Goal: Transaction & Acquisition: Purchase product/service

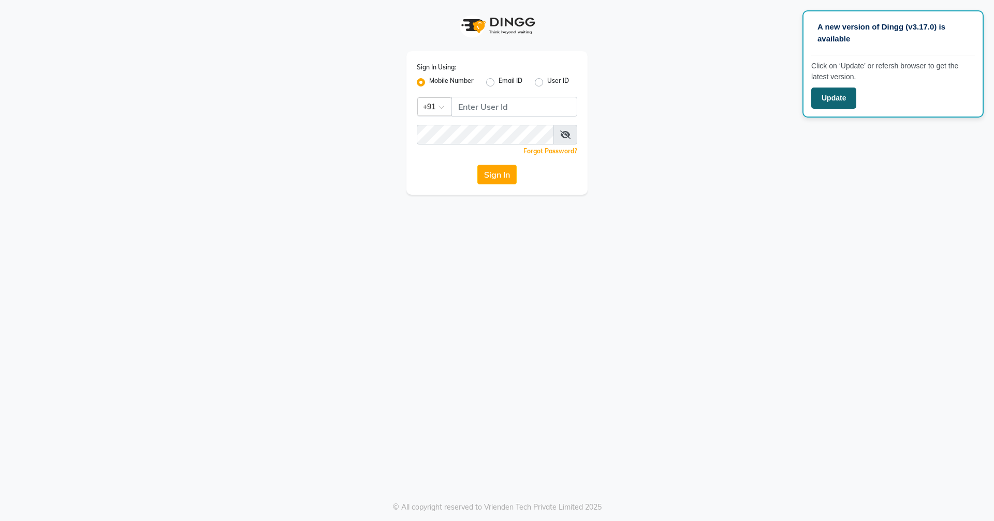
click at [845, 104] on button "Update" at bounding box center [833, 97] width 45 height 21
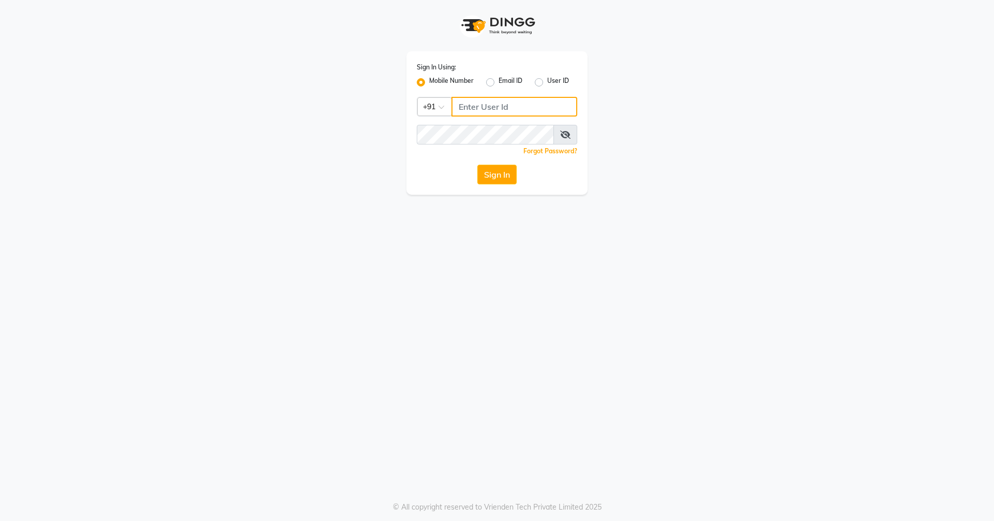
click at [533, 98] on input "Username" at bounding box center [514, 107] width 126 height 20
type input "9657507468"
click at [477, 165] on button "Sign In" at bounding box center [496, 175] width 39 height 20
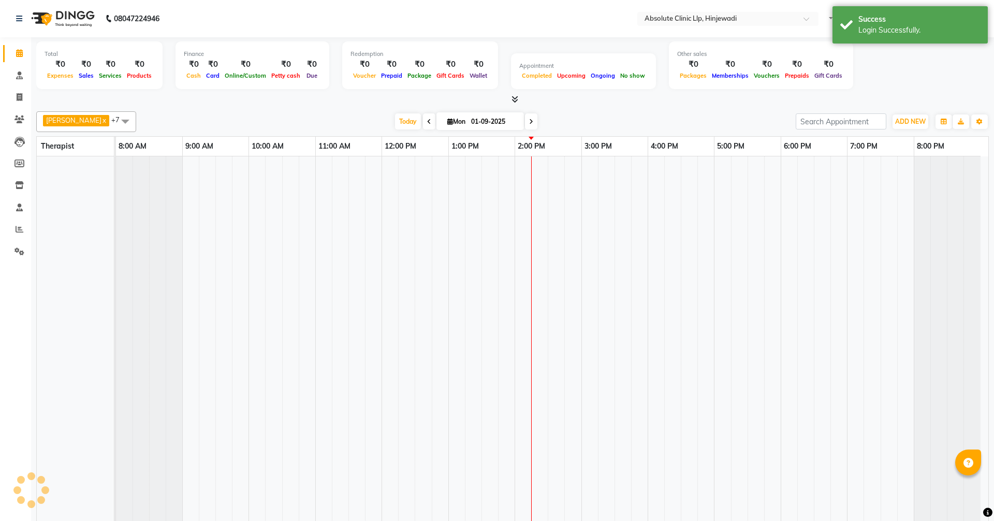
select select "en"
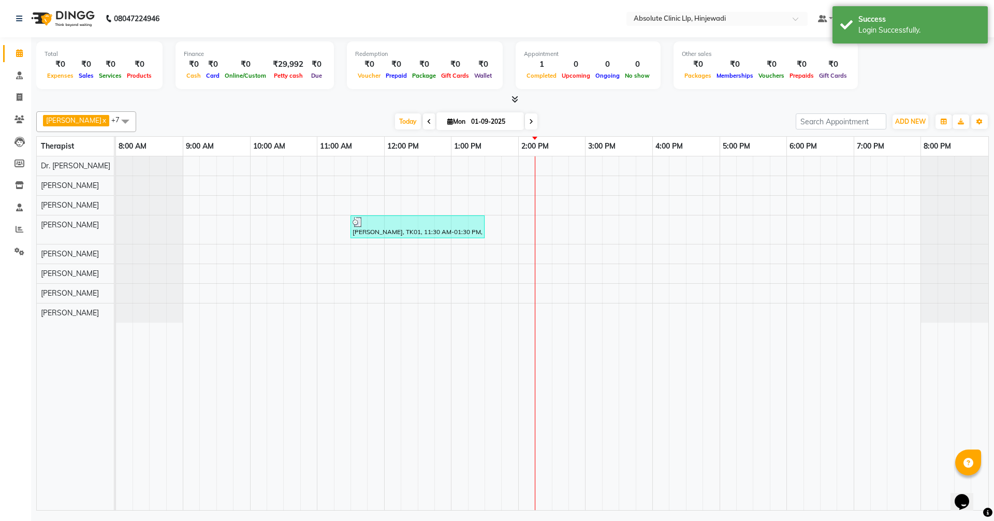
click at [385, 307] on div "[PERSON_NAME], TK01, 11:30 AM-01:30 PM, Slimming Treatment - Msculpt" at bounding box center [552, 333] width 872 height 354
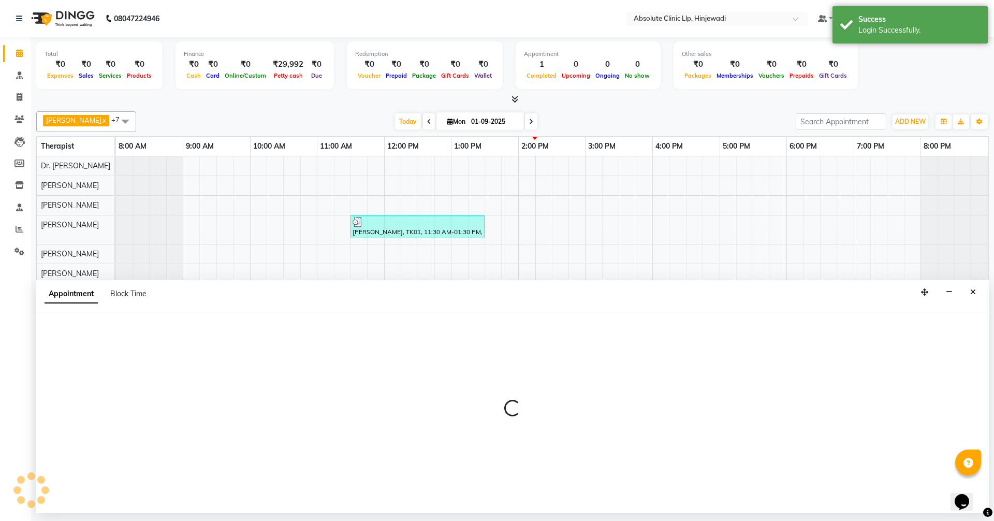
select select "77023"
select select "tentative"
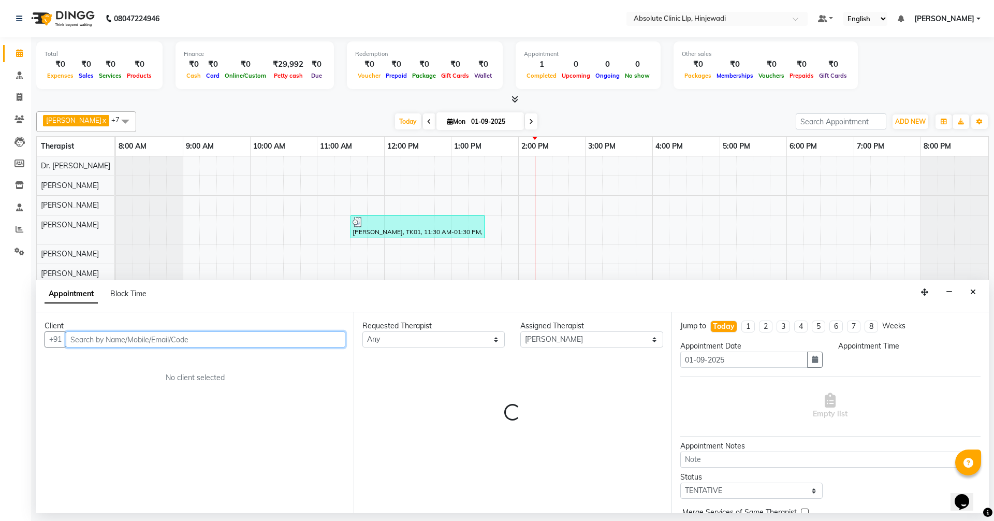
select select "720"
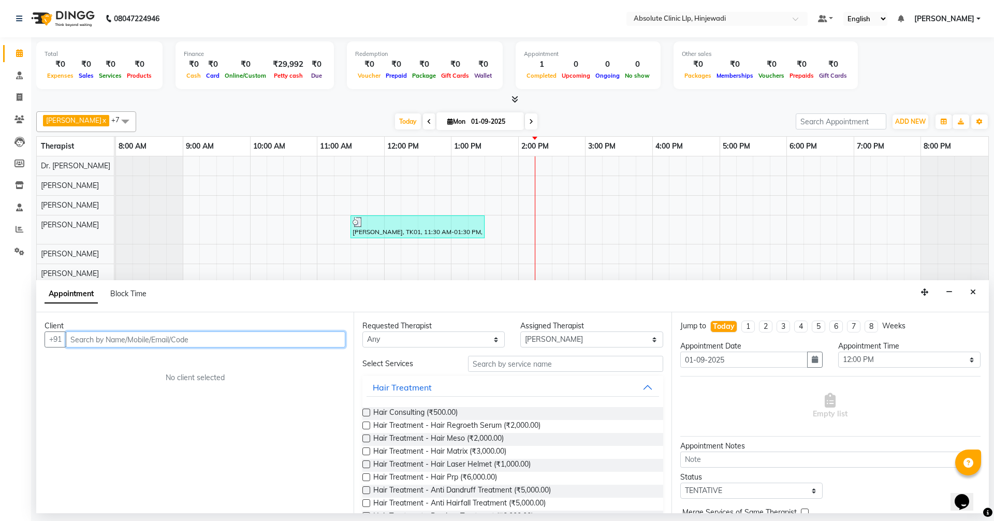
click at [201, 335] on input "text" at bounding box center [206, 339] width 280 height 16
click at [120, 362] on span "[PERSON_NAME]" at bounding box center [112, 361] width 67 height 10
type input "7355743938"
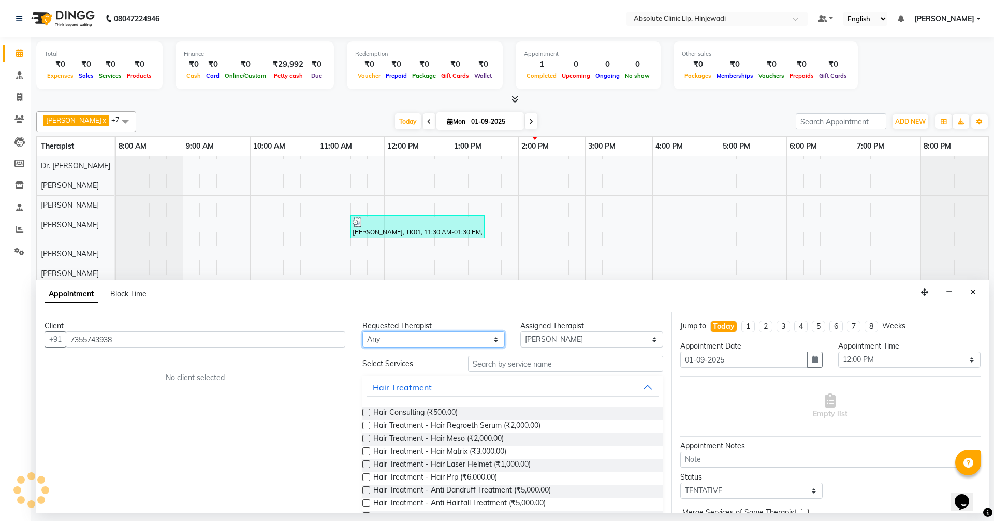
click at [477, 331] on select "Any [PERSON_NAME] DHANANJAY [PERSON_NAME] Dr. [PERSON_NAME] [PERSON_NAME] [PERS…" at bounding box center [433, 339] width 142 height 16
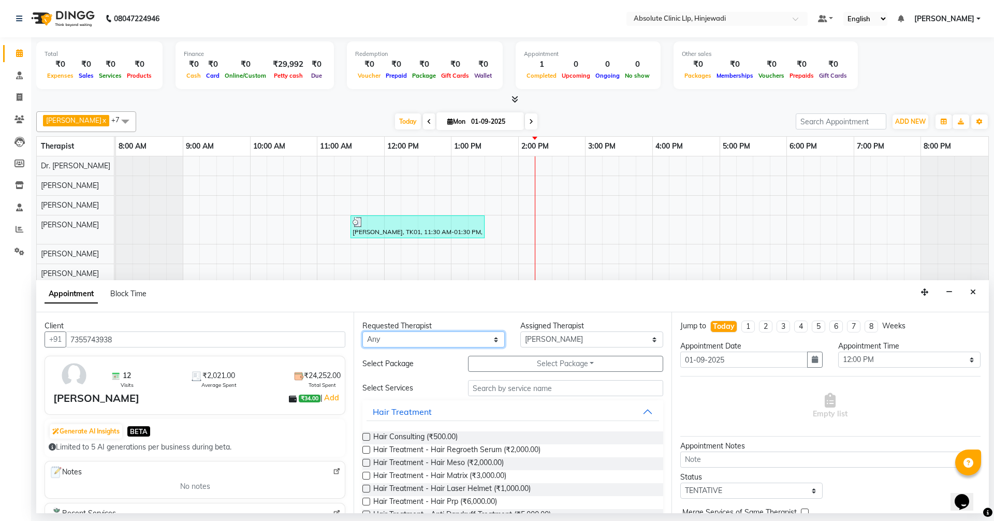
select select "77023"
click at [362, 331] on select "Any [PERSON_NAME] DHANANJAY [PERSON_NAME] Dr. [PERSON_NAME] [PERSON_NAME] [PERS…" at bounding box center [433, 339] width 142 height 16
click at [509, 389] on input "text" at bounding box center [565, 388] width 195 height 16
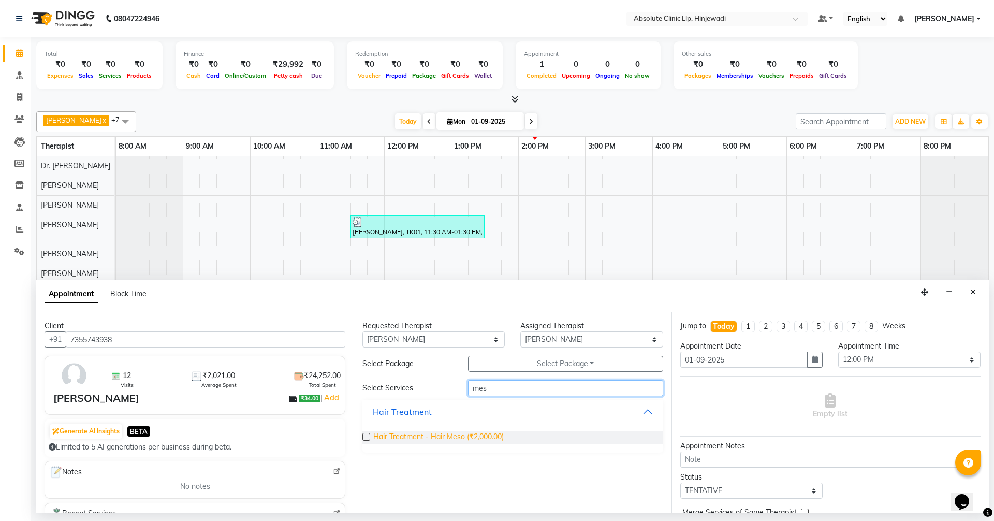
type input "mes"
click at [480, 435] on span "Hair Treatment - Hair Meso (₹2,000.00)" at bounding box center [438, 437] width 130 height 13
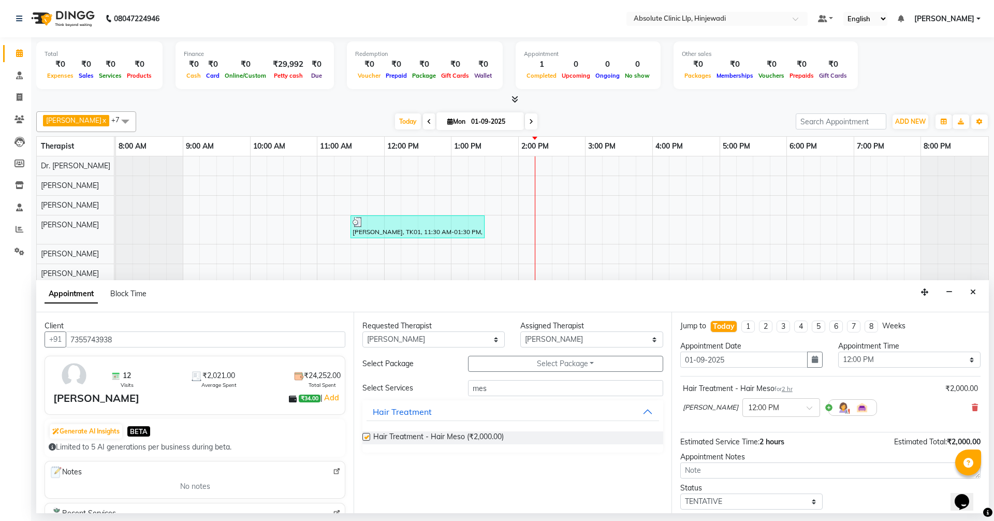
checkbox input "false"
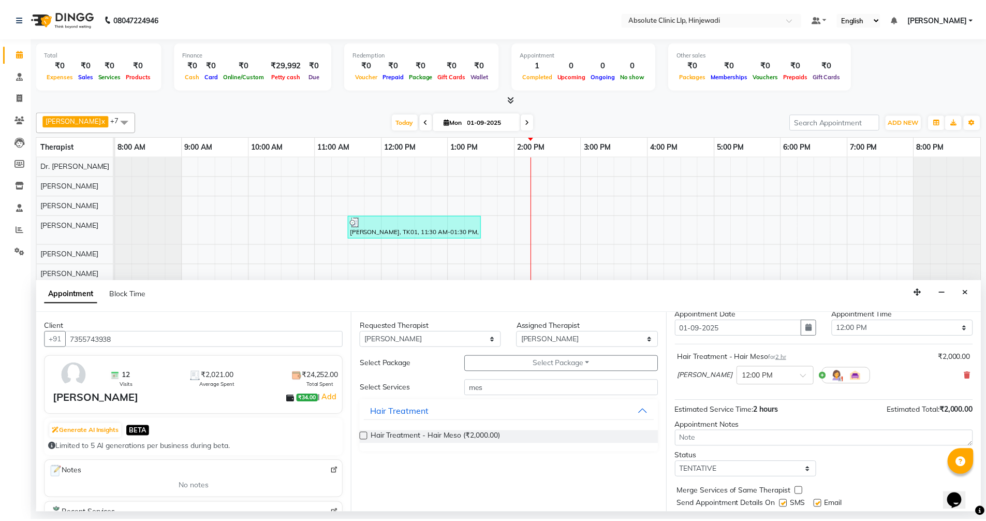
scroll to position [62, 0]
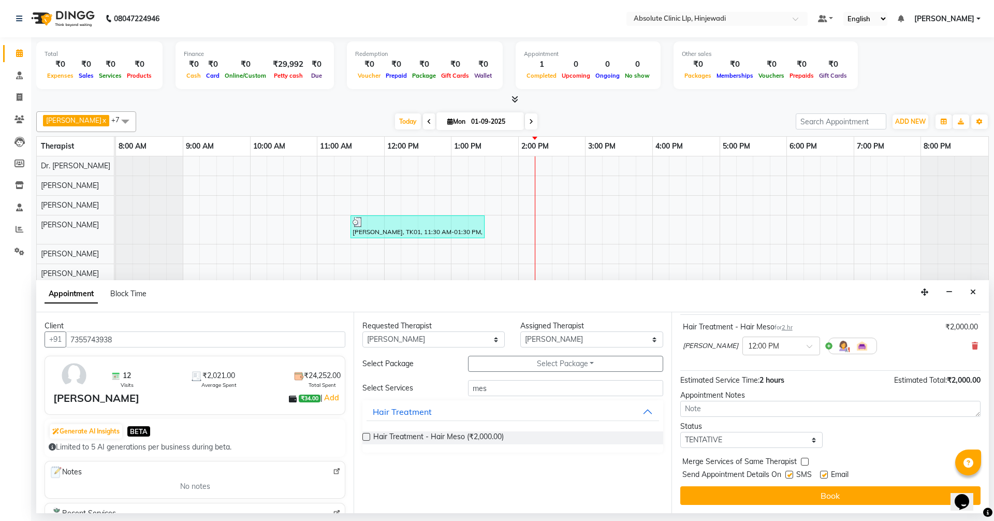
click at [824, 476] on label at bounding box center [824, 475] width 8 height 8
click at [824, 476] on input "checkbox" at bounding box center [823, 475] width 7 height 7
checkbox input "false"
click at [793, 473] on label at bounding box center [789, 475] width 8 height 8
click at [792, 473] on input "checkbox" at bounding box center [788, 475] width 7 height 7
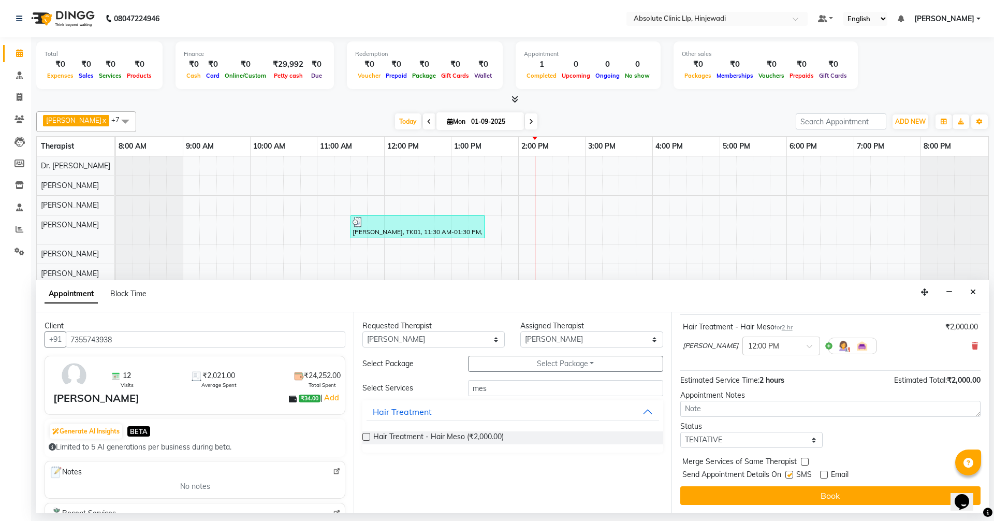
checkbox input "false"
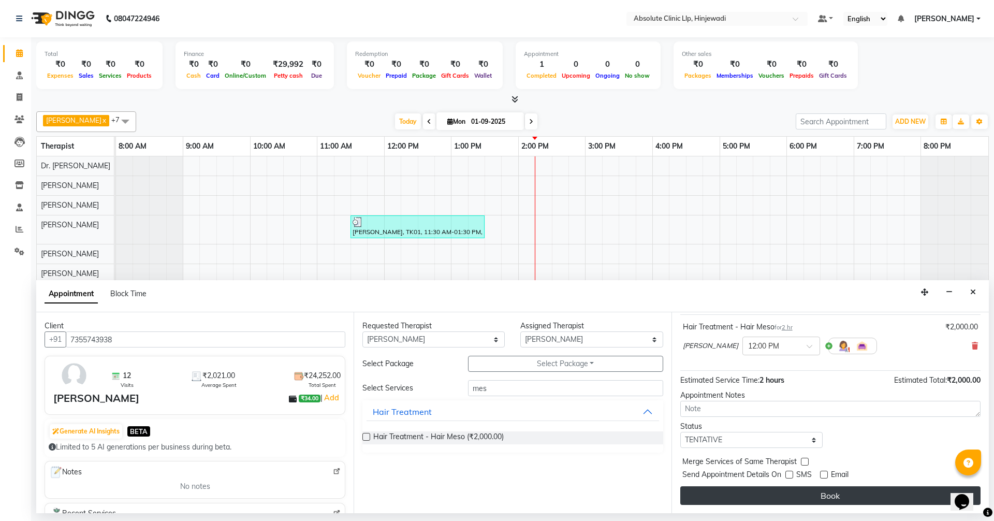
click at [837, 498] on button "Book" at bounding box center [830, 495] width 300 height 19
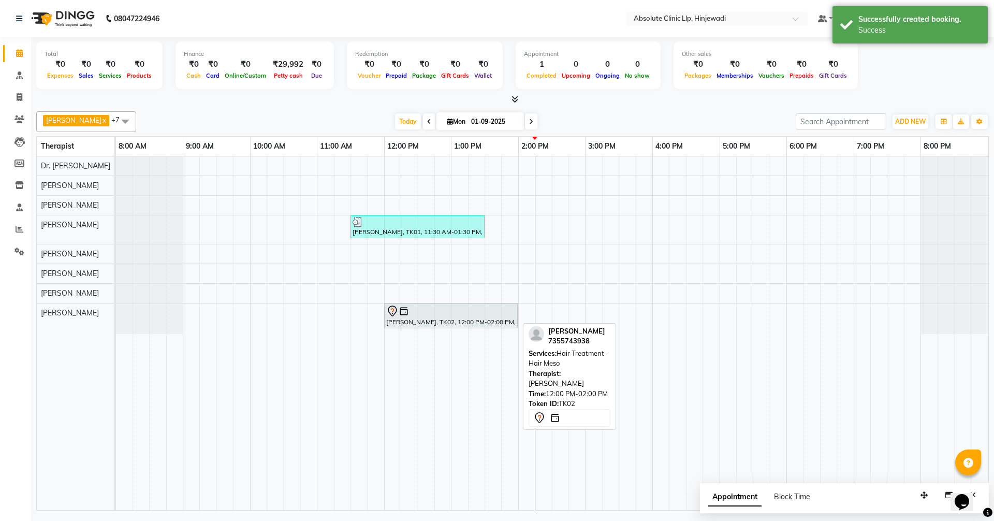
click at [390, 314] on icon at bounding box center [392, 310] width 9 height 11
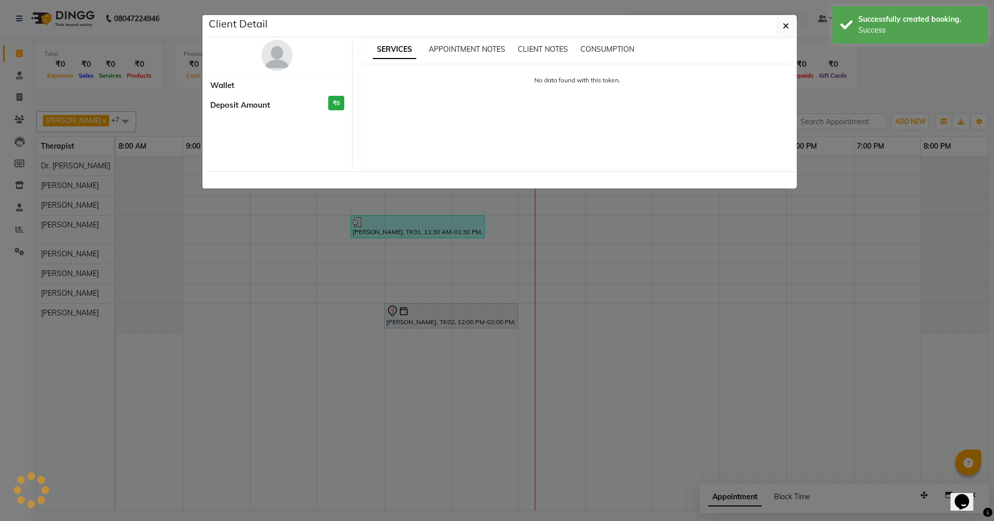
select select "7"
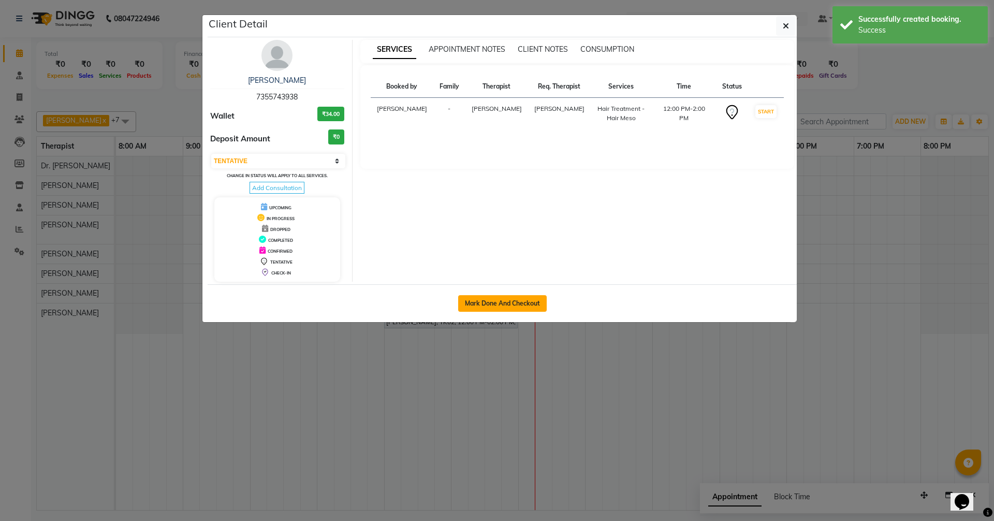
click at [485, 305] on button "Mark Done And Checkout" at bounding box center [502, 303] width 89 height 17
select select "service"
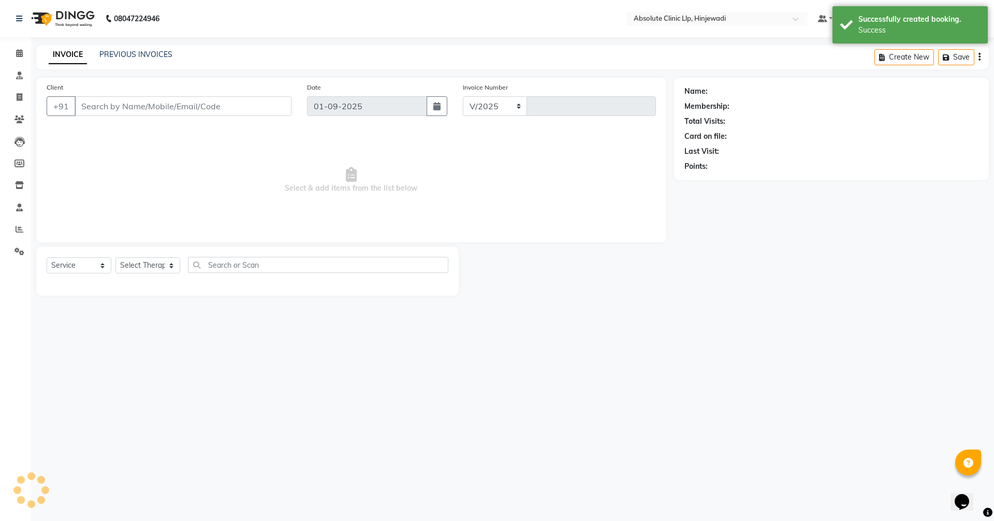
select select "5113"
type input "2134"
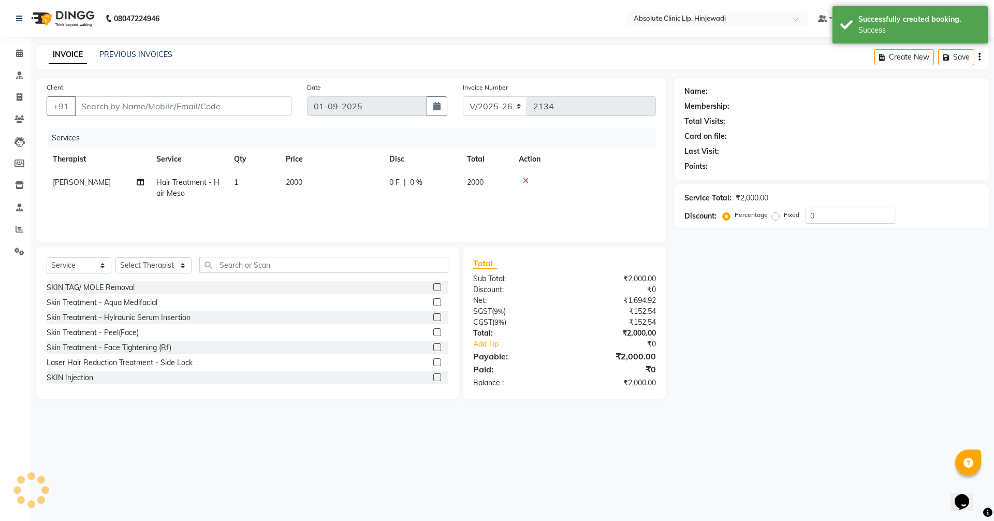
type input "7355743938"
select select "77023"
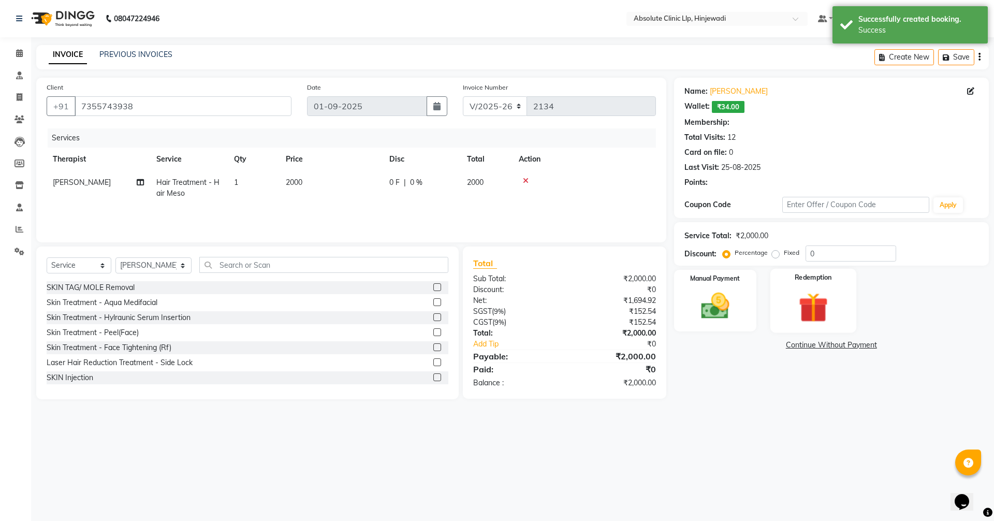
click at [826, 322] on img at bounding box center [813, 307] width 48 height 37
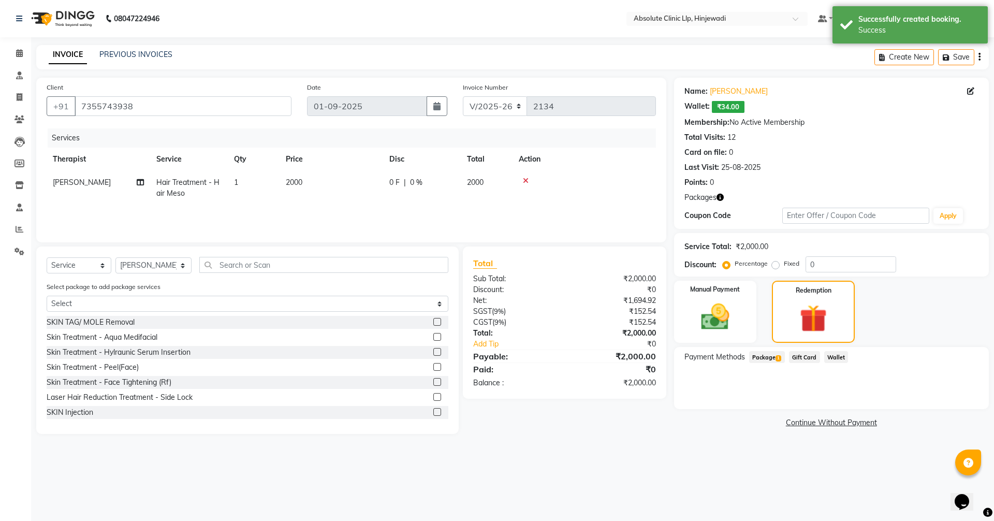
click at [773, 361] on span "Package 1" at bounding box center [767, 357] width 36 height 12
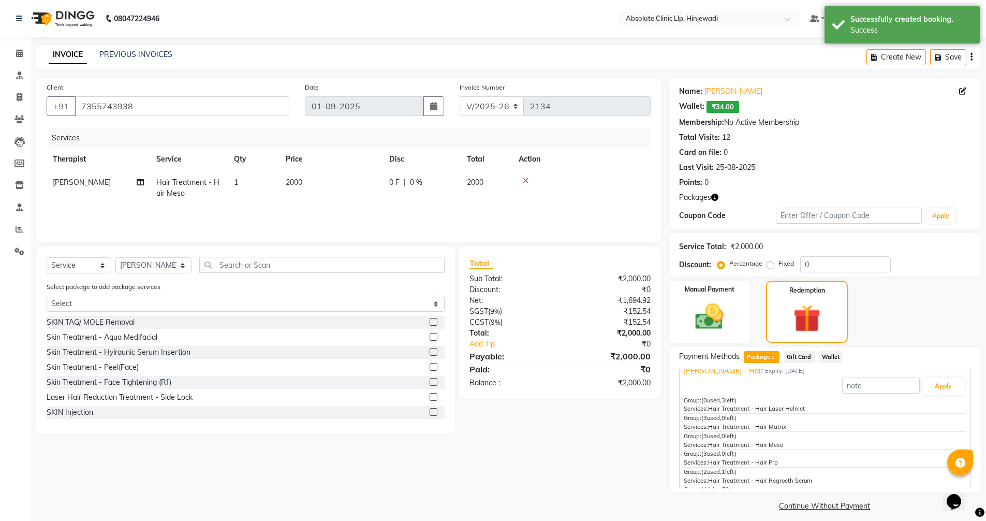
scroll to position [22, 0]
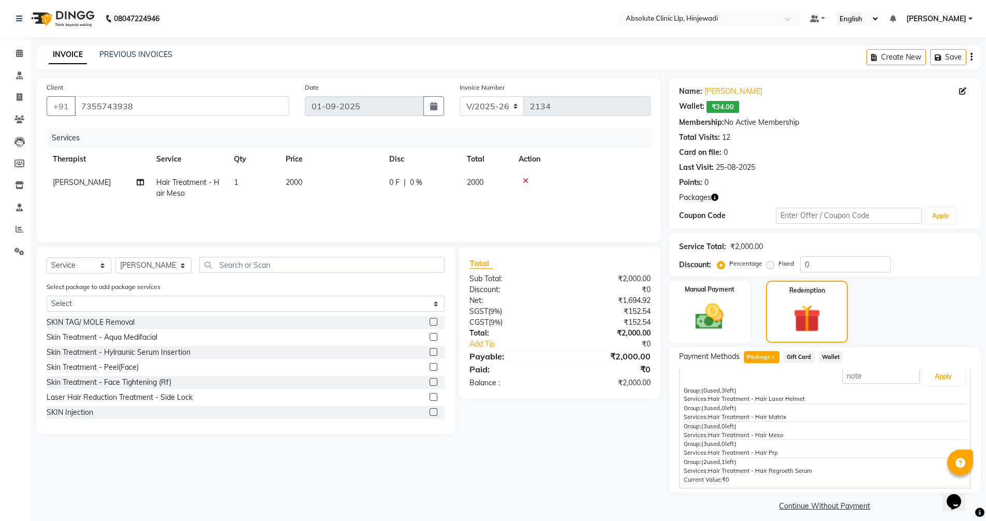
click at [210, 180] on span "Hair Treatment - Hair Meso" at bounding box center [187, 188] width 63 height 20
select select "77023"
click at [205, 189] on span "Hair Treatment - Hair Meso" at bounding box center [201, 191] width 71 height 20
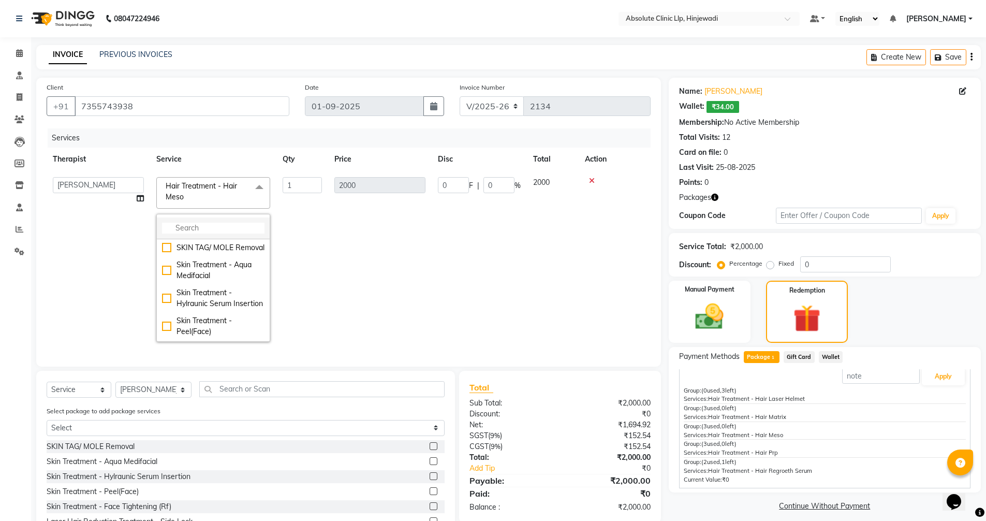
click at [203, 223] on input "multiselect-search" at bounding box center [213, 228] width 103 height 11
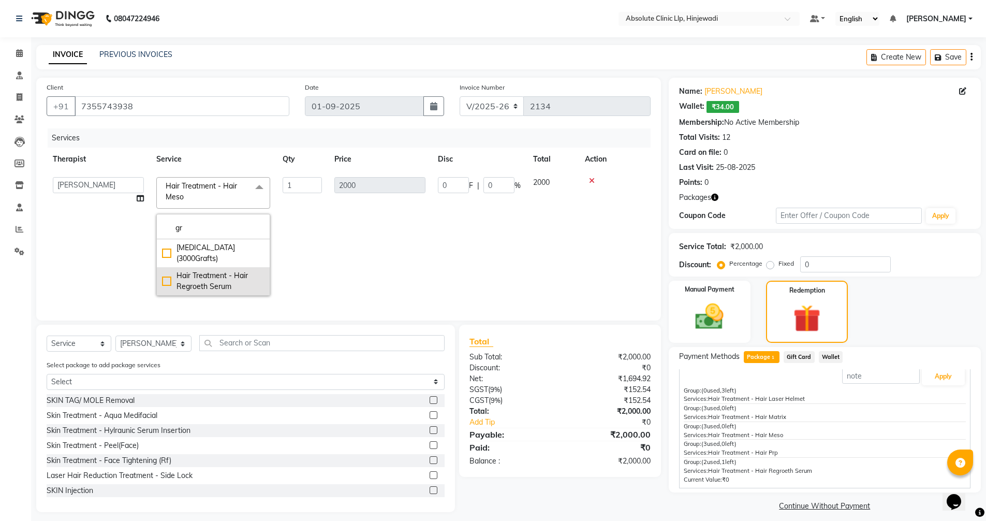
type input "gr"
click at [203, 288] on div "Hair Treatment - Hair Regroeth Serum" at bounding box center [213, 281] width 103 height 22
checkbox input "true"
click at [941, 376] on button "Apply" at bounding box center [943, 377] width 43 height 18
type input "1142.8"
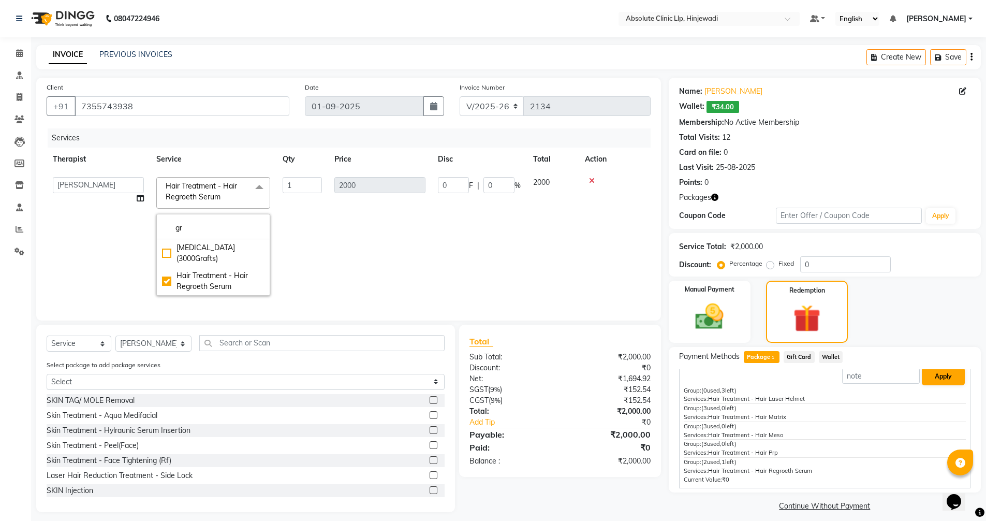
type input "57.14"
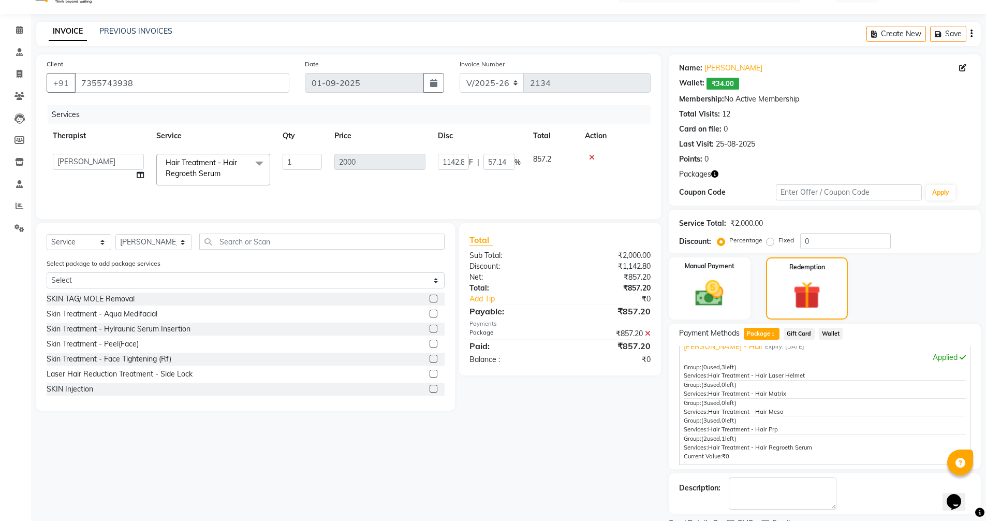
scroll to position [67, 0]
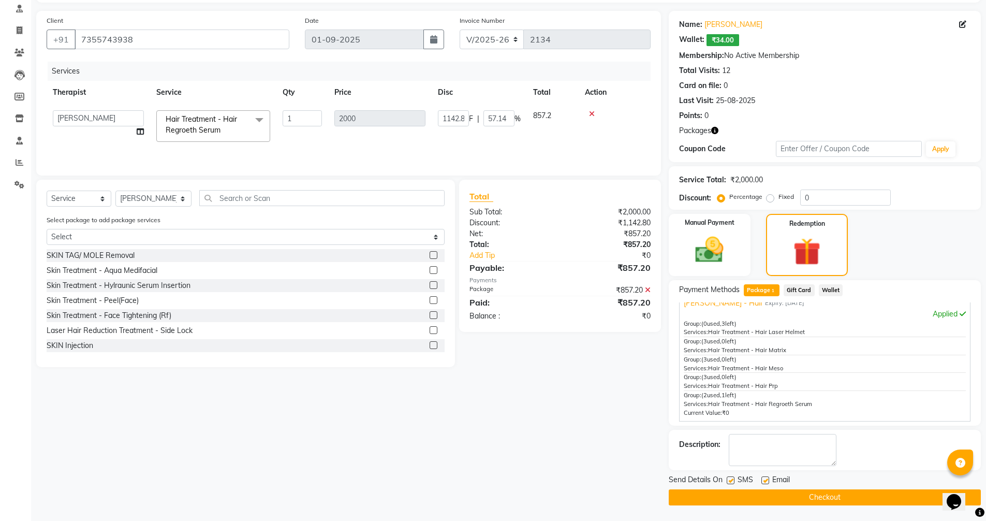
click at [814, 494] on button "Checkout" at bounding box center [825, 497] width 312 height 16
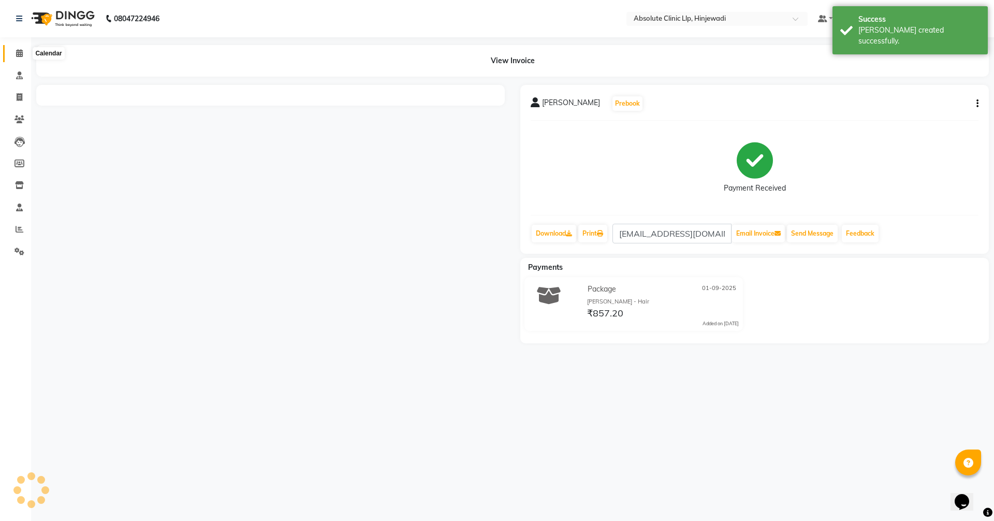
click at [20, 51] on icon at bounding box center [19, 53] width 7 height 8
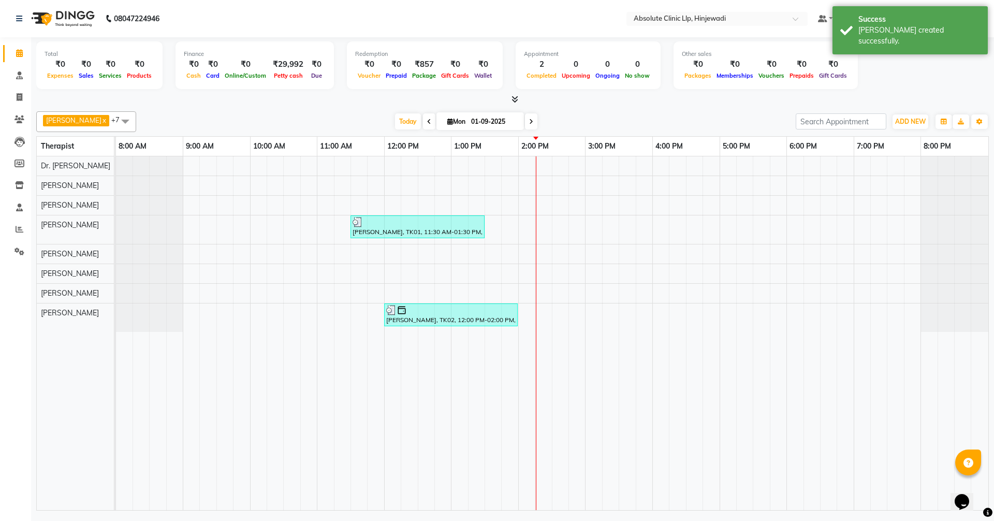
click at [588, 305] on div "[PERSON_NAME], TK01, 11:30 AM-01:30 PM, Slimming Treatment - Msculpt [PERSON_NA…" at bounding box center [552, 333] width 872 height 354
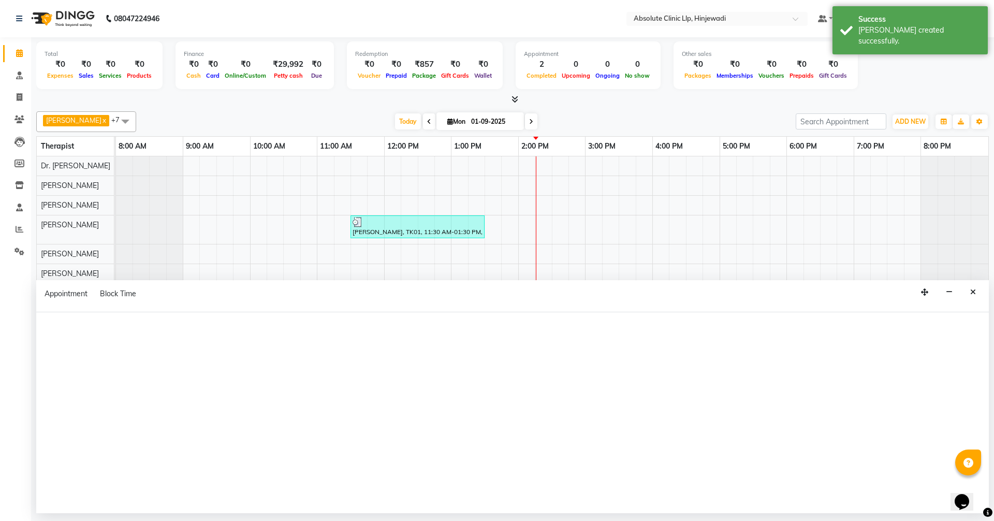
select select "77023"
select select "900"
select select "tentative"
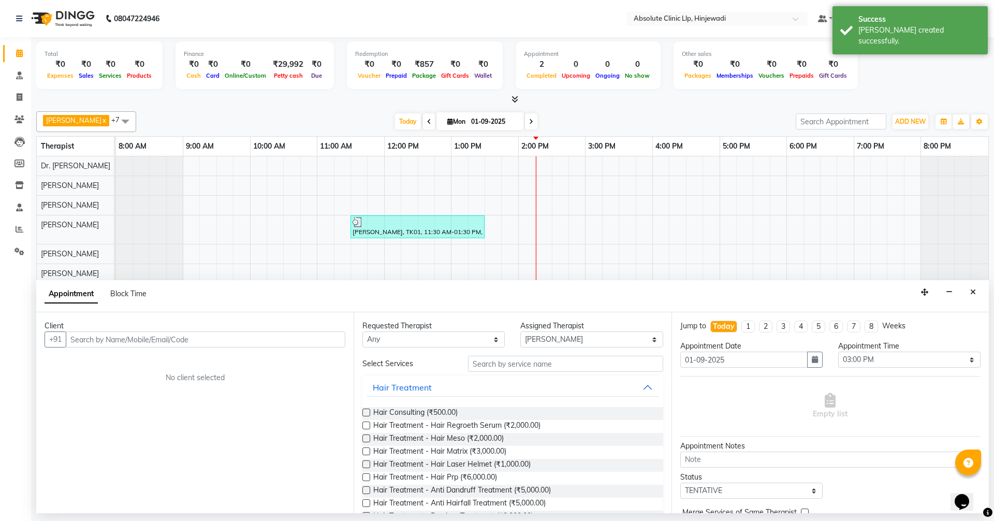
click at [320, 337] on input "text" at bounding box center [206, 339] width 280 height 16
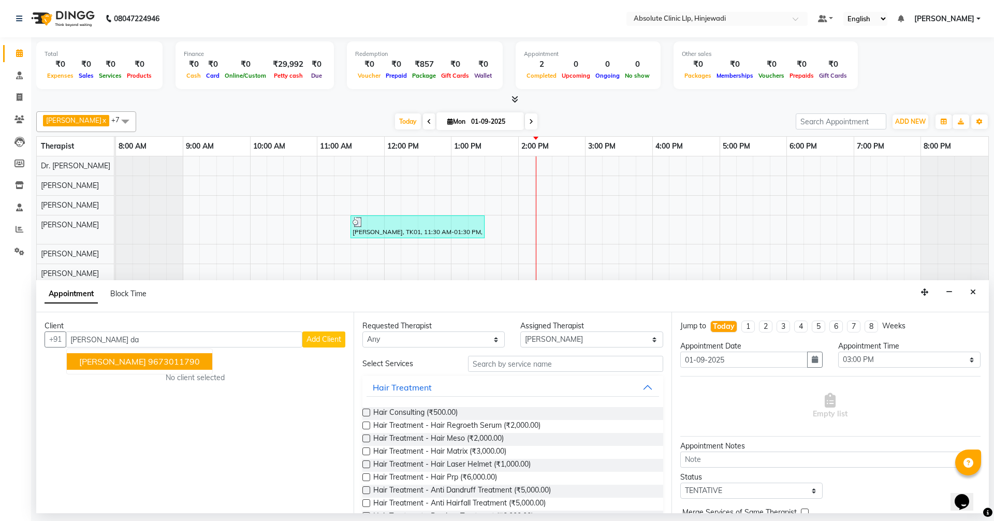
click at [148, 358] on ngb-highlight "9673011790" at bounding box center [174, 361] width 52 height 10
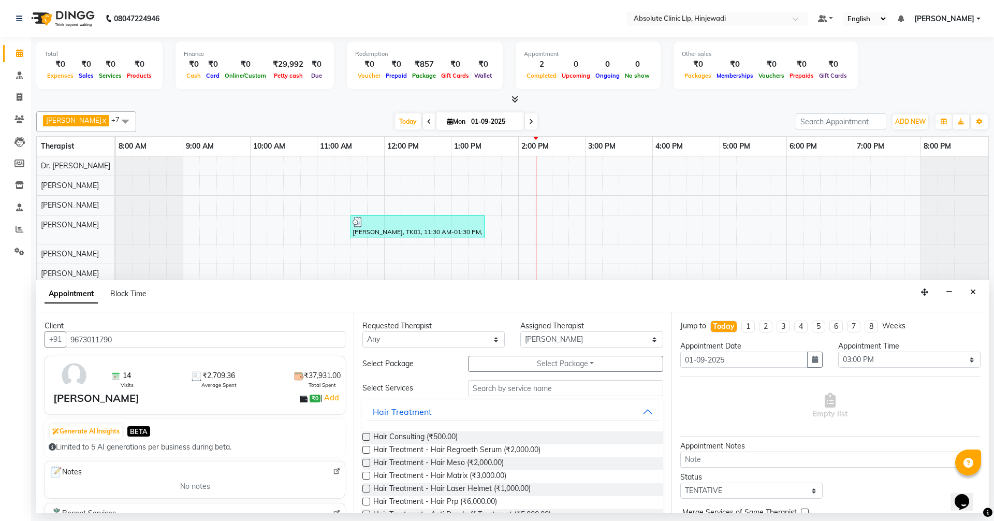
type input "9673011790"
click at [418, 335] on select "Any [PERSON_NAME] DHANANJAY [PERSON_NAME] Dr. [PERSON_NAME] [PERSON_NAME] [PERS…" at bounding box center [433, 339] width 142 height 16
select select "77023"
click at [362, 331] on select "Any [PERSON_NAME] DHANANJAY [PERSON_NAME] Dr. [PERSON_NAME] [PERSON_NAME] [PERS…" at bounding box center [433, 339] width 142 height 16
click at [476, 383] on input "text" at bounding box center [565, 388] width 195 height 16
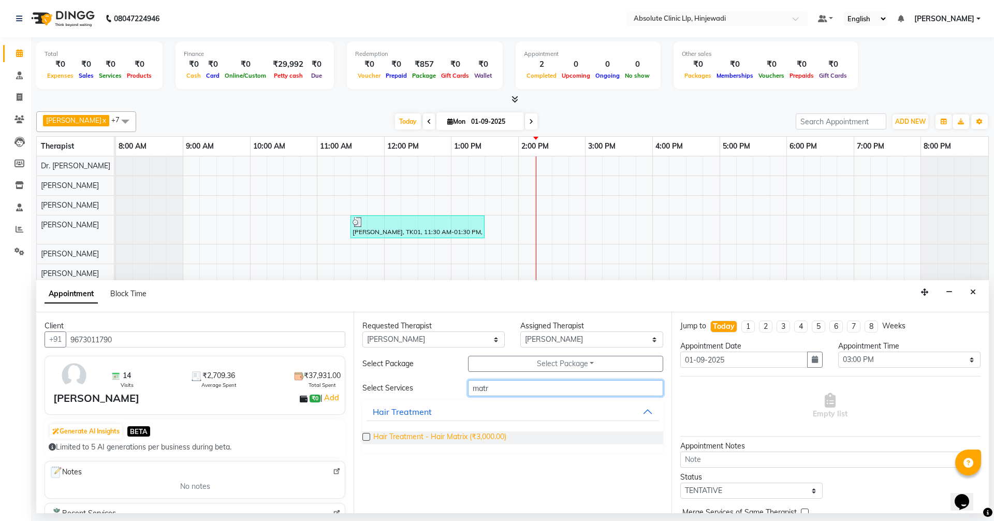
type input "matr"
click at [482, 440] on span "Hair Treatment - Hair Matrix (₹3,000.00)" at bounding box center [439, 437] width 133 height 13
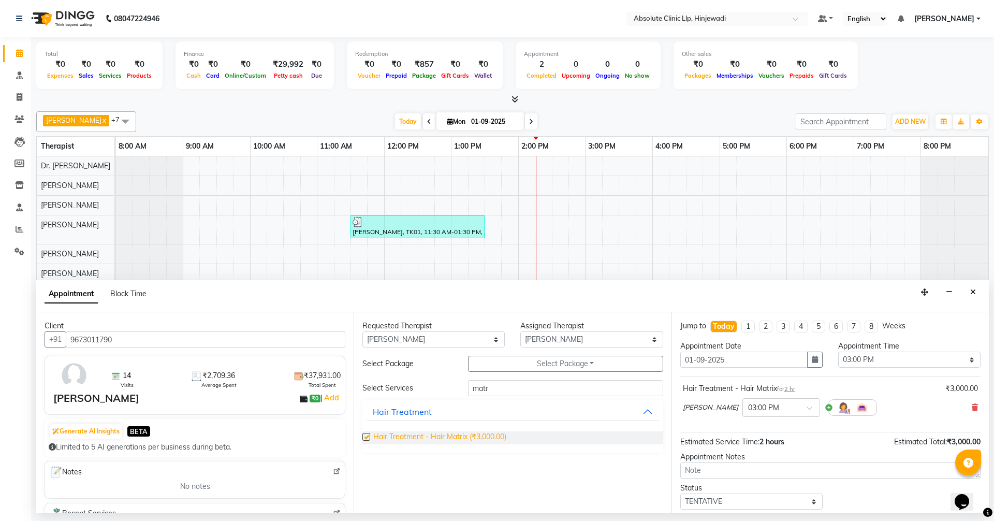
checkbox input "false"
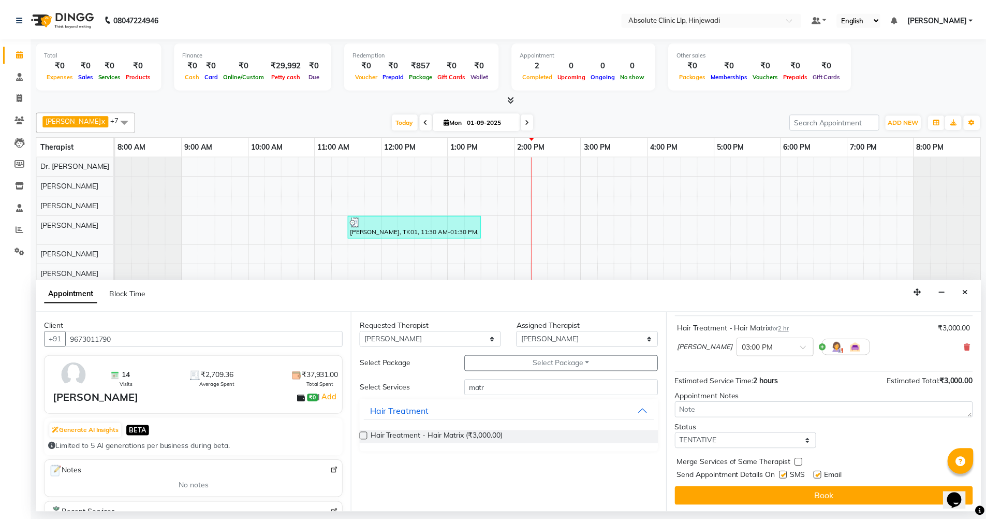
scroll to position [62, 0]
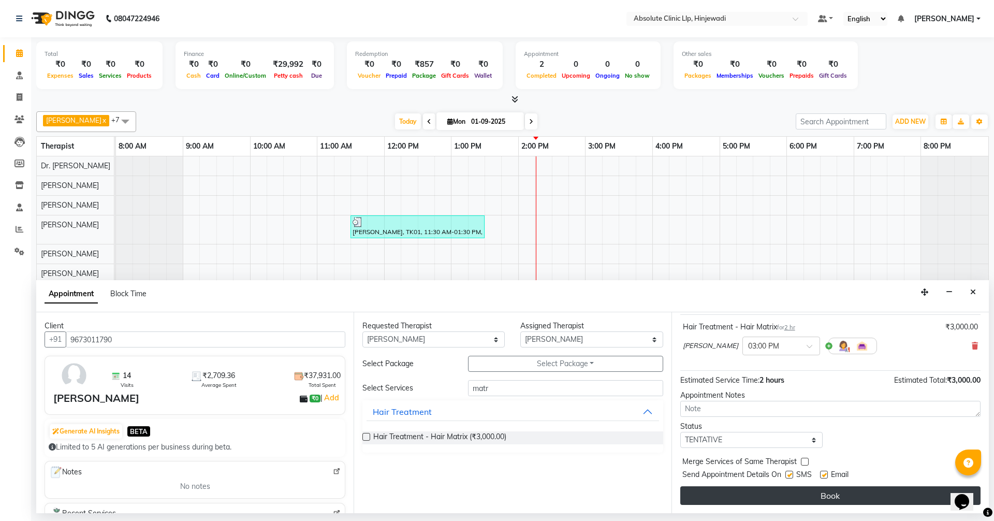
click at [836, 493] on button "Book" at bounding box center [830, 495] width 300 height 19
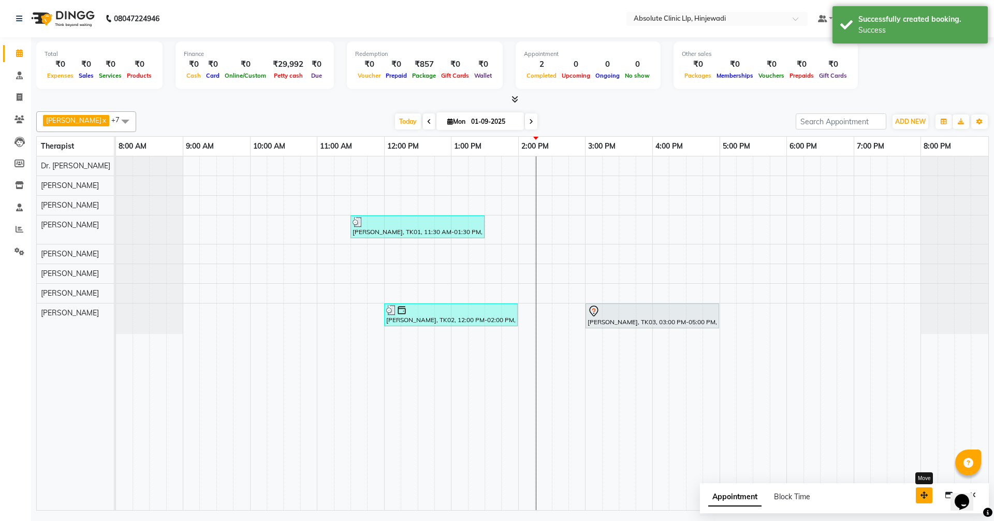
drag, startPoint x: 920, startPoint y: 495, endPoint x: 789, endPoint y: 497, distance: 131.0
click at [916, 497] on button "button" at bounding box center [924, 495] width 17 height 16
click at [842, 503] on button "Close" at bounding box center [842, 497] width 15 height 16
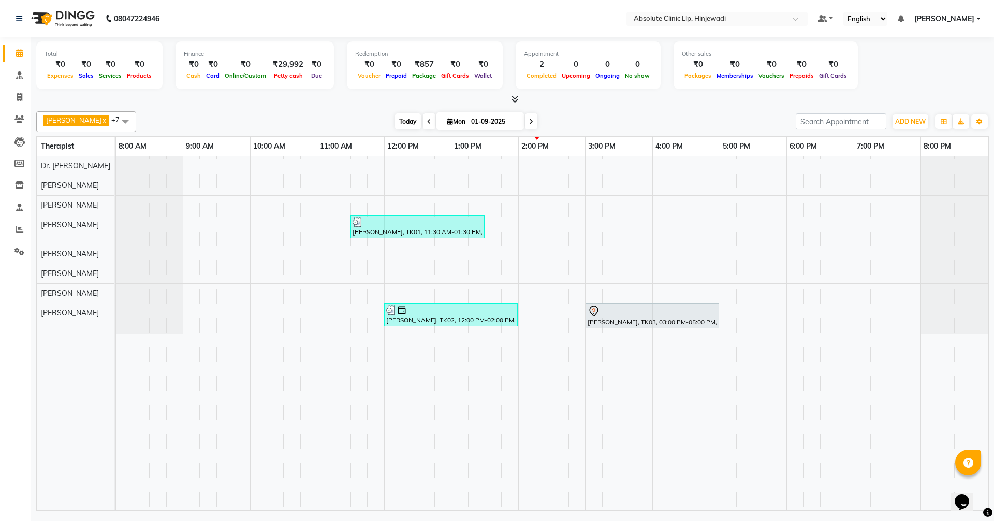
click at [421, 120] on span "Today" at bounding box center [408, 121] width 26 height 16
click at [431, 121] on icon at bounding box center [429, 122] width 4 height 6
type input "31-08-2025"
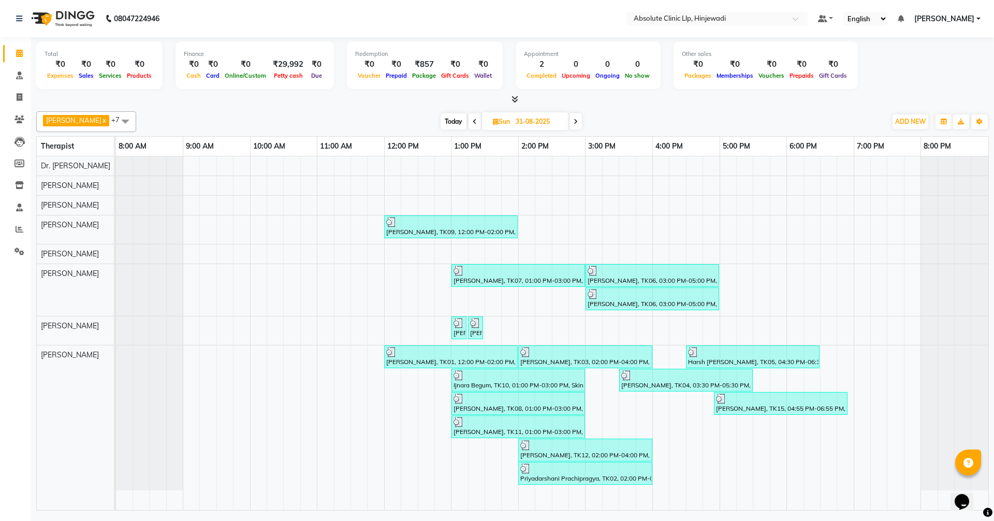
click at [542, 122] on input "31-08-2025" at bounding box center [539, 122] width 52 height 16
select select "8"
select select "2025"
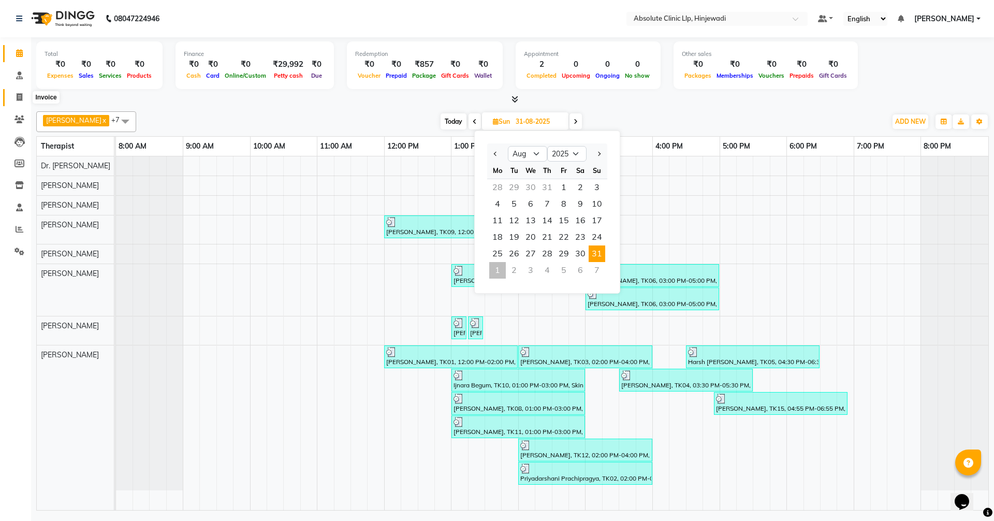
click at [15, 95] on span at bounding box center [19, 98] width 18 height 12
select select "service"
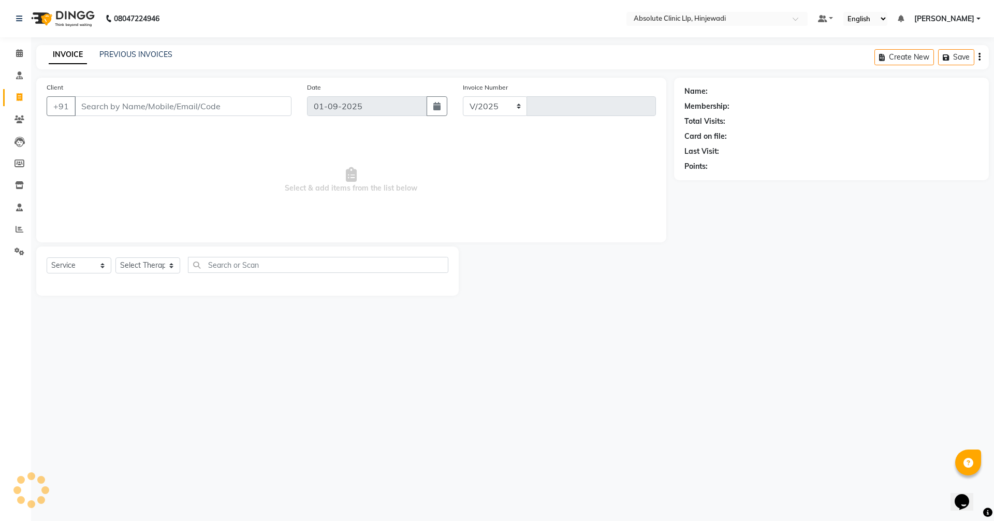
select select "5113"
type input "2135"
click at [132, 48] on div "INVOICE PREVIOUS INVOICES Create New Save" at bounding box center [512, 57] width 953 height 24
click at [132, 56] on link "PREVIOUS INVOICES" at bounding box center [135, 54] width 73 height 9
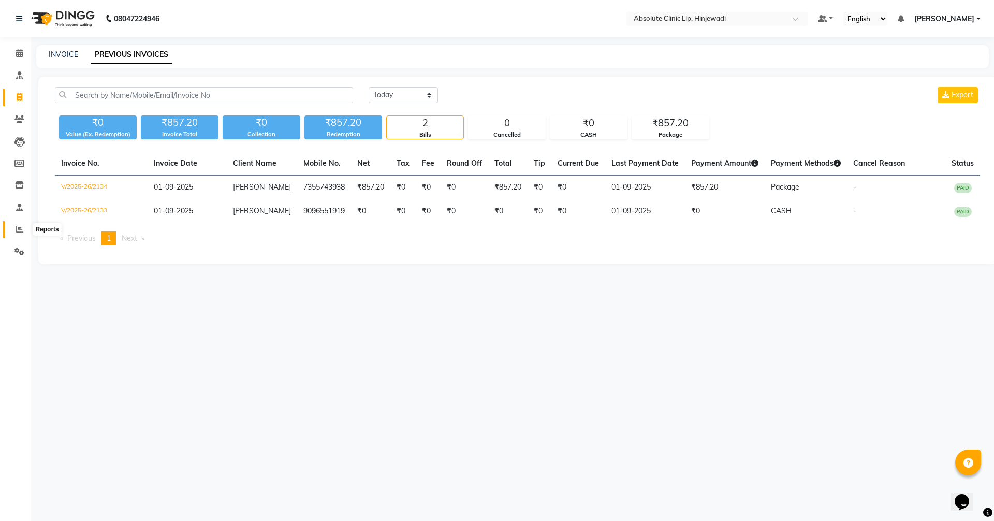
click at [22, 227] on icon at bounding box center [20, 229] width 8 height 8
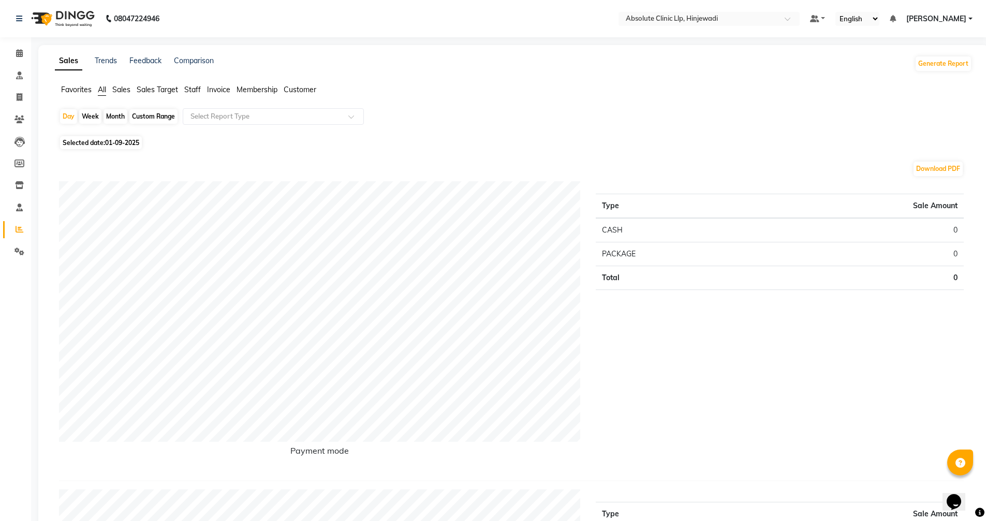
click at [115, 116] on div "Month" at bounding box center [116, 116] width 24 height 14
select select "9"
select select "2025"
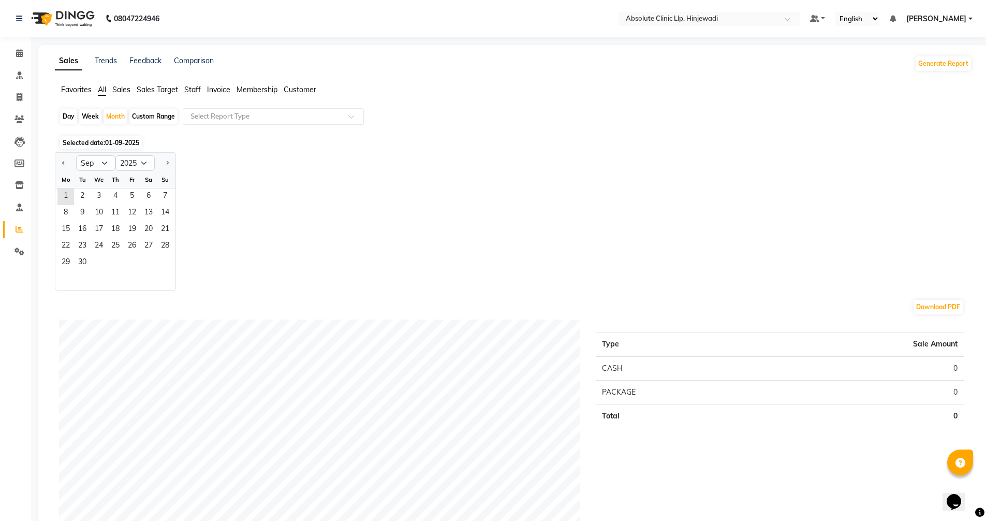
click at [243, 124] on div "Select Report Type" at bounding box center [273, 116] width 181 height 17
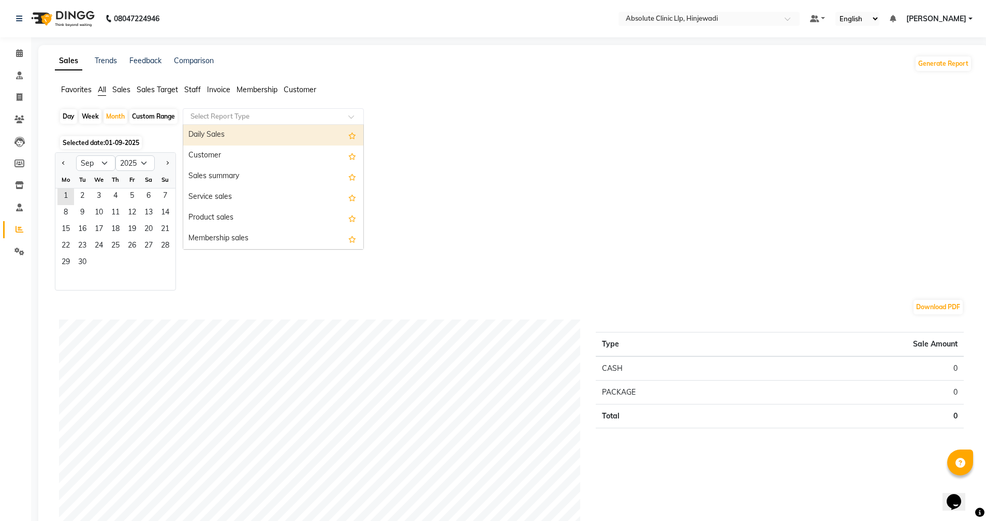
click at [249, 111] on div "Select Report Type" at bounding box center [273, 116] width 181 height 17
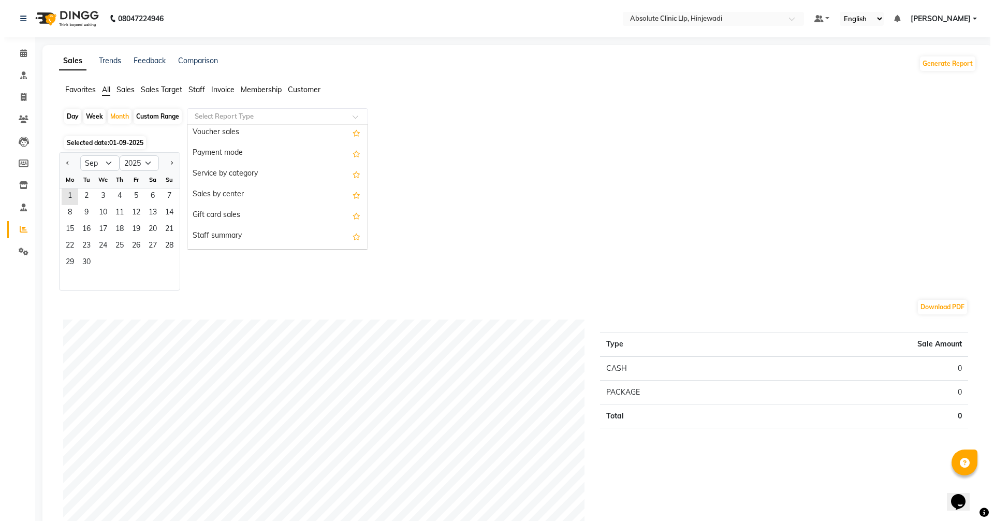
scroll to position [207, 0]
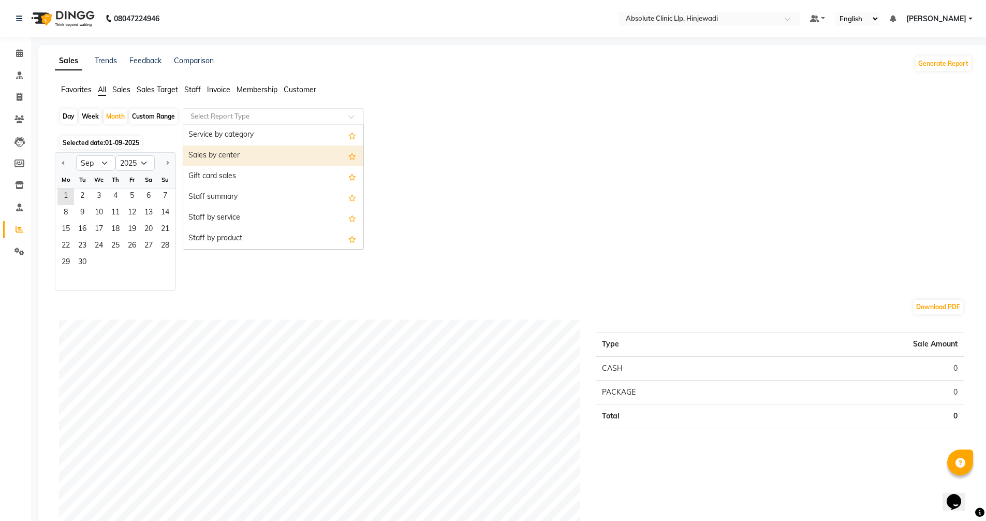
click at [239, 156] on div "Sales by center" at bounding box center [273, 155] width 180 height 21
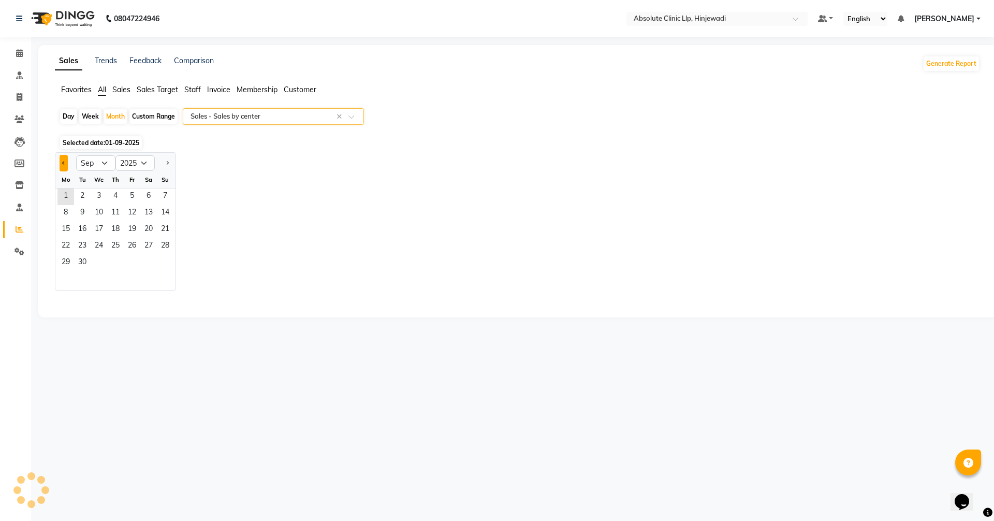
click at [67, 160] on button "Previous month" at bounding box center [64, 163] width 8 height 17
select select "8"
click at [130, 193] on span "1" at bounding box center [132, 196] width 17 height 17
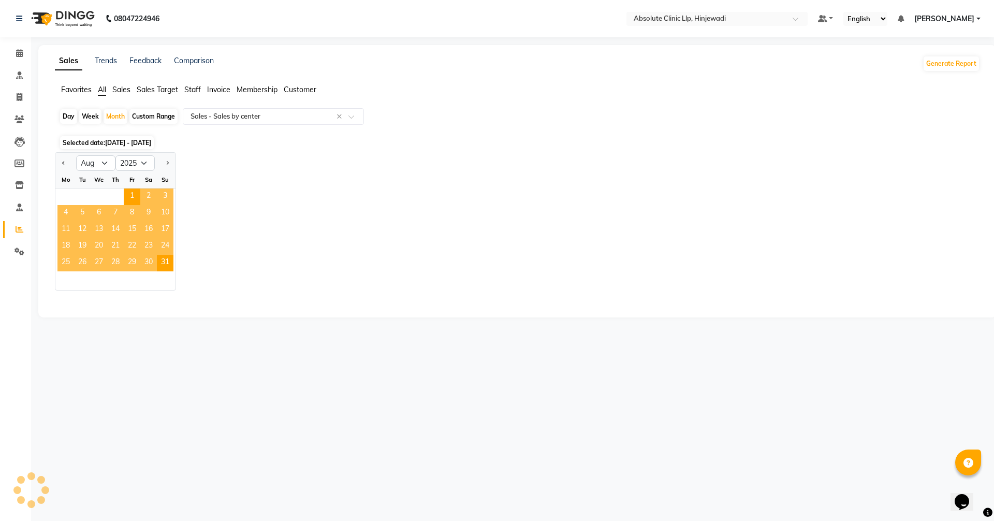
select select "full_report"
select select "csv"
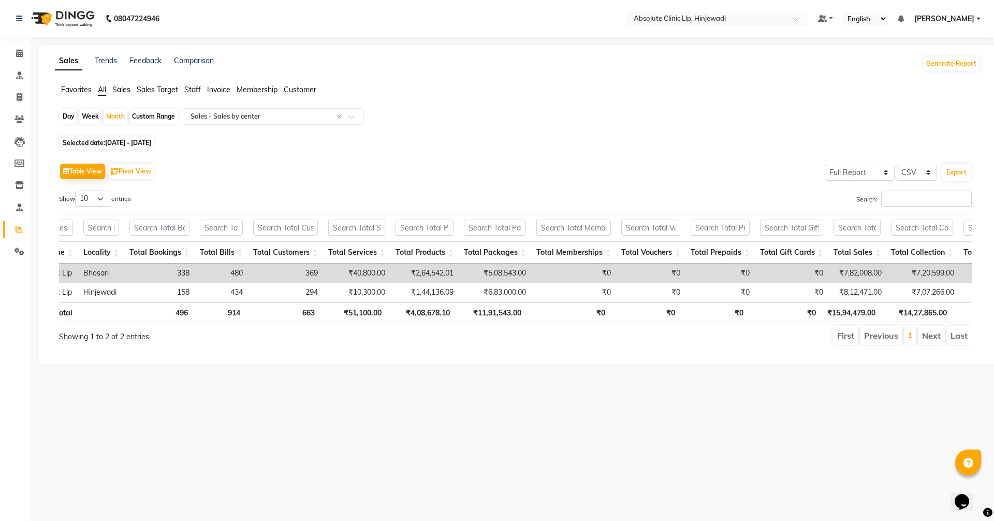
scroll to position [0, 0]
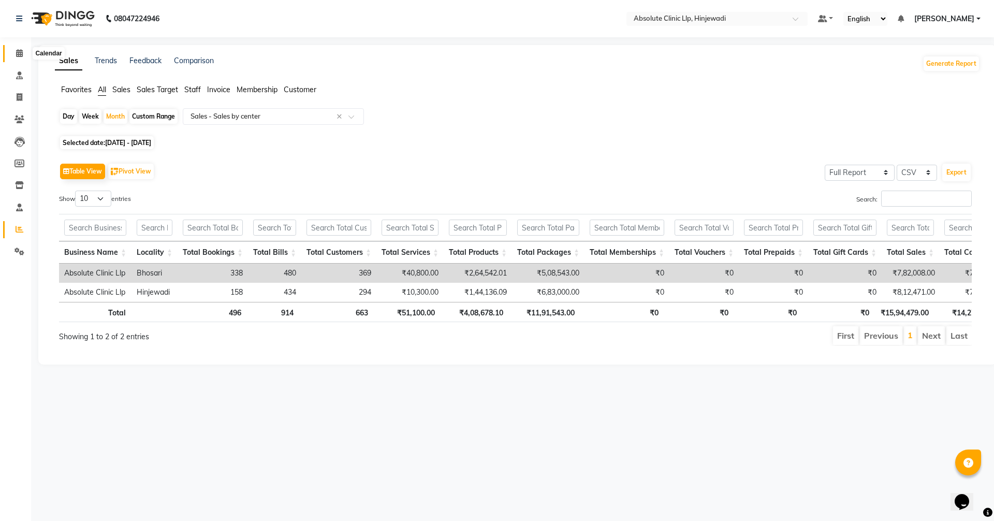
click at [16, 50] on icon at bounding box center [19, 53] width 7 height 8
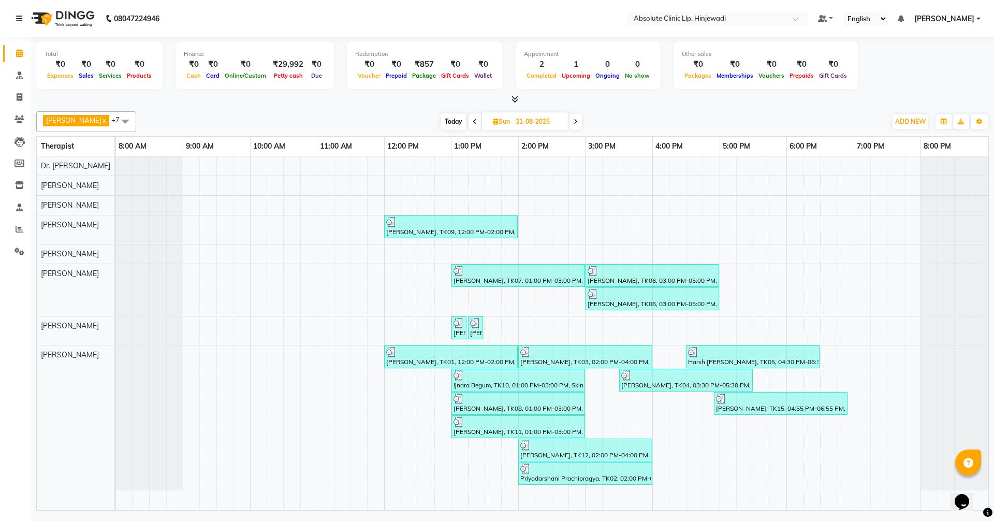
click at [466, 118] on span "Today" at bounding box center [454, 121] width 26 height 16
type input "01-09-2025"
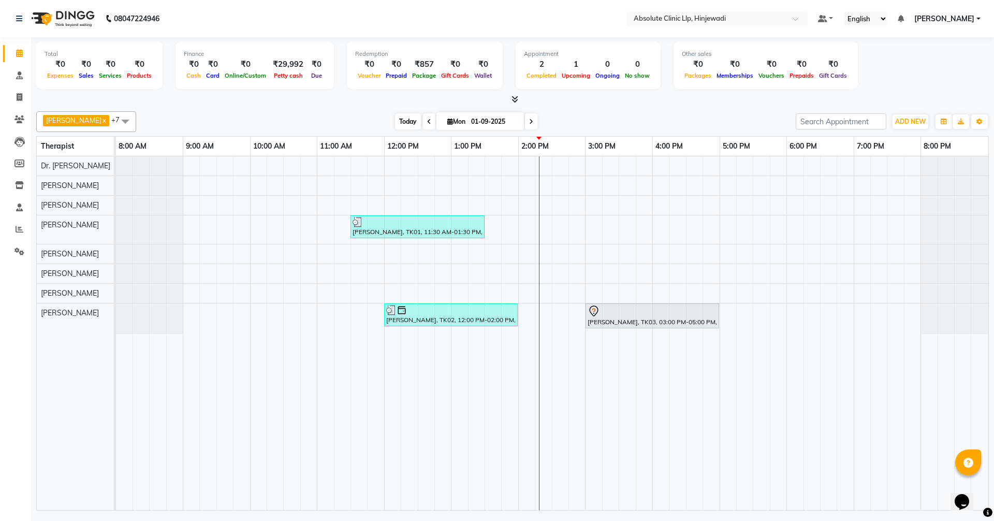
click at [421, 120] on span "Today" at bounding box center [408, 121] width 26 height 16
click at [17, 97] on icon at bounding box center [20, 97] width 6 height 8
select select "service"
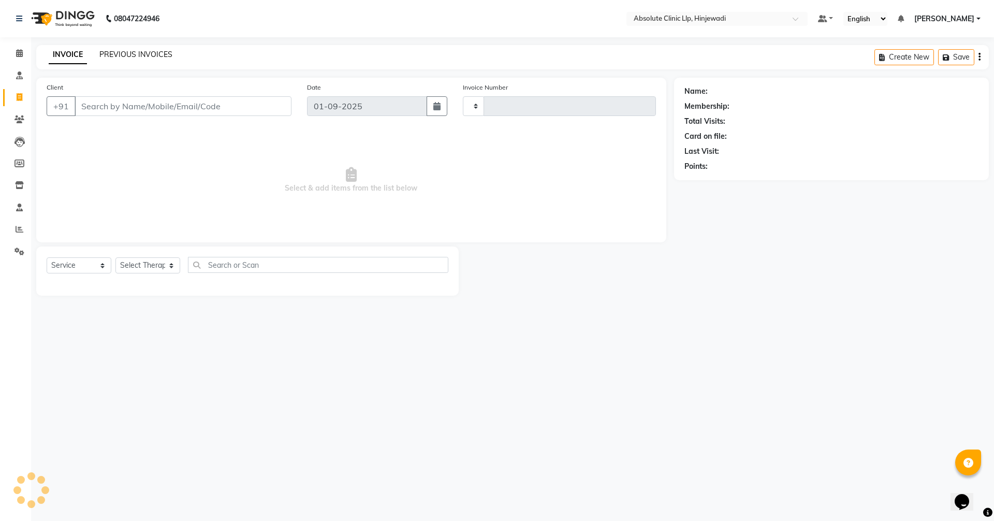
type input "2135"
click at [115, 57] on link "PREVIOUS INVOICES" at bounding box center [135, 54] width 73 height 9
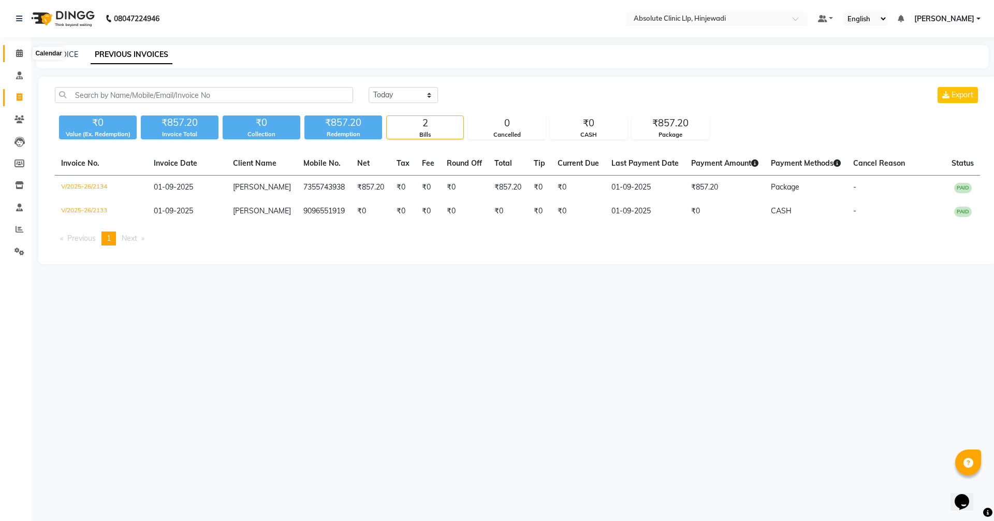
click at [23, 50] on icon at bounding box center [19, 53] width 7 height 8
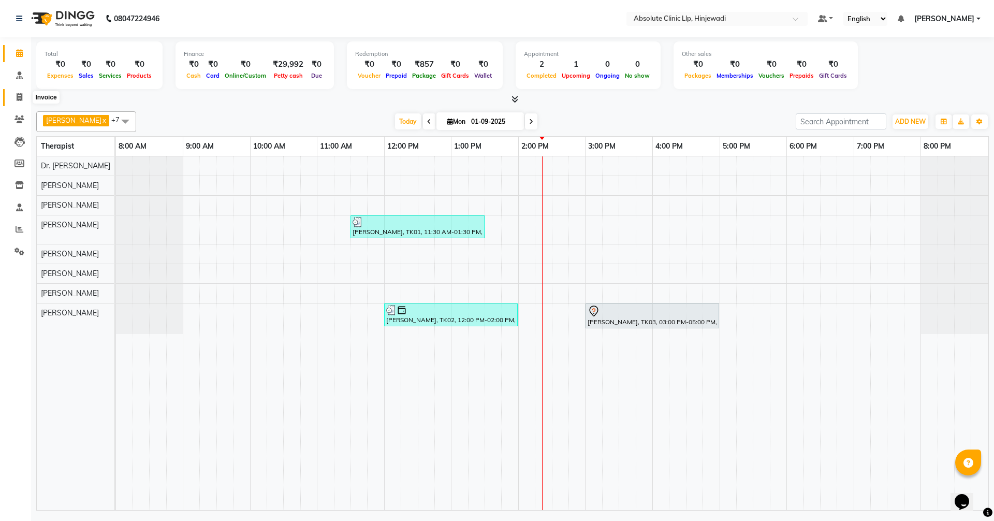
click at [17, 92] on span at bounding box center [19, 98] width 18 height 12
select select "service"
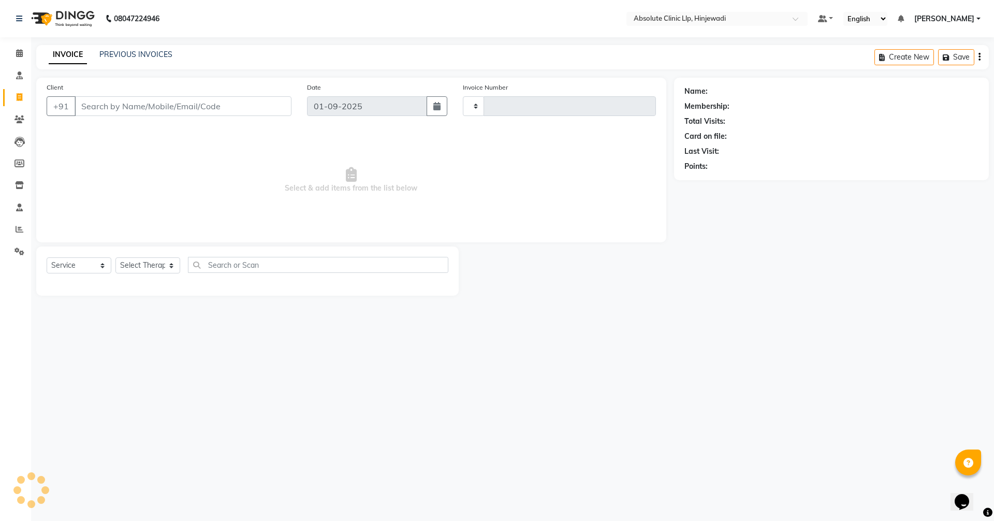
type input "2135"
select select "5113"
click at [126, 52] on link "PREVIOUS INVOICES" at bounding box center [135, 54] width 73 height 9
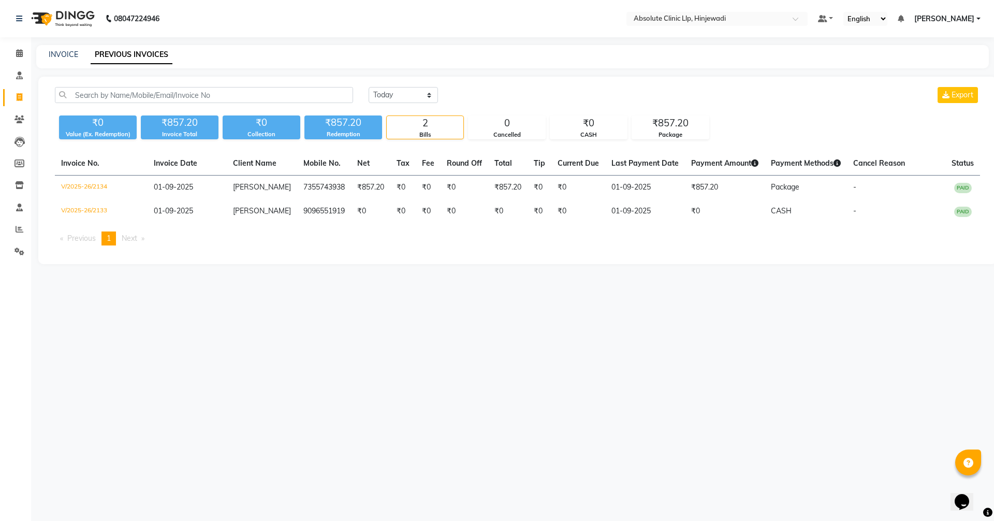
click at [415, 86] on div "[DATE] [DATE] Custom Range Export ₹0 Value (Ex. Redemption) ₹857.20 Invoice Tot…" at bounding box center [517, 170] width 958 height 187
click at [415, 99] on select "[DATE] [DATE] Custom Range" at bounding box center [403, 95] width 69 height 16
select select "[DATE]"
click at [369, 87] on select "[DATE] [DATE] Custom Range" at bounding box center [403, 95] width 69 height 16
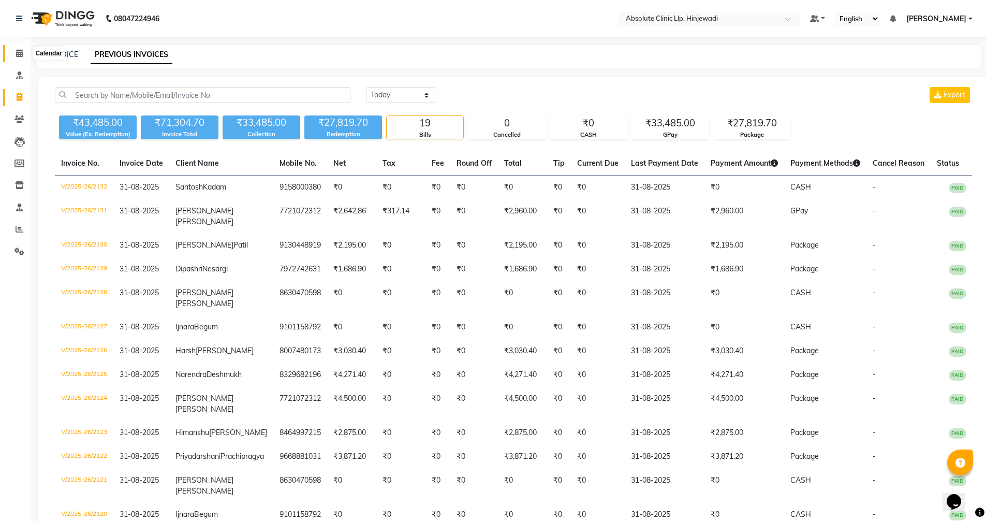
click at [21, 51] on icon at bounding box center [19, 53] width 7 height 8
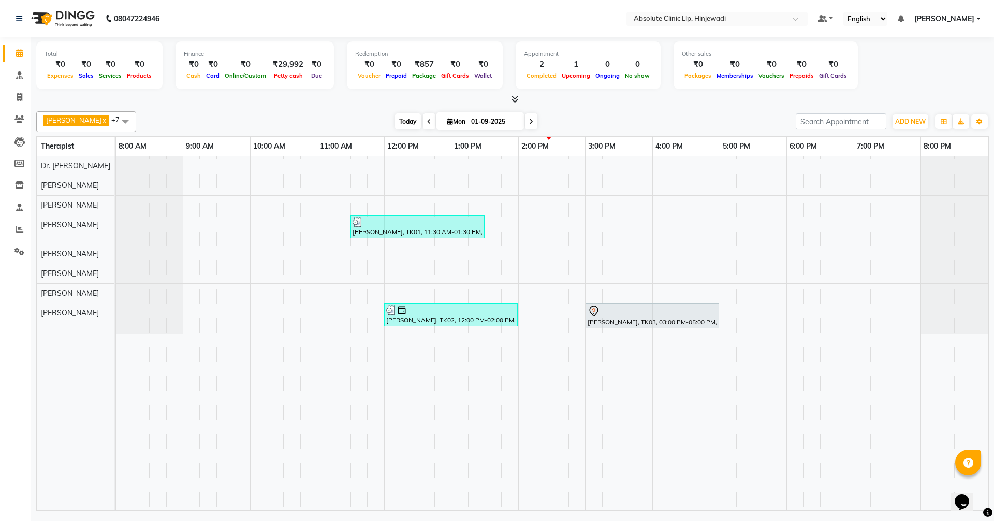
click at [421, 122] on span "Today" at bounding box center [408, 121] width 26 height 16
click at [517, 124] on input "01-09-2025" at bounding box center [494, 122] width 52 height 16
select select "9"
select select "2025"
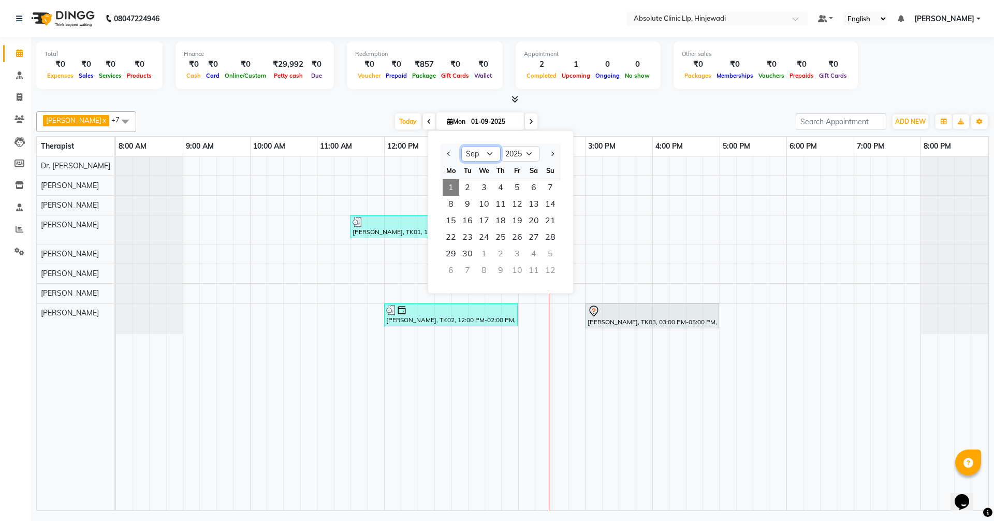
click at [490, 155] on select "Jan Feb Mar Apr May Jun [DATE] Aug Sep Oct Nov Dec" at bounding box center [480, 154] width 39 height 16
click at [455, 153] on div at bounding box center [451, 153] width 21 height 17
click at [484, 156] on select "Jan Feb Mar Apr May Jun [DATE] Aug Sep Oct Nov Dec" at bounding box center [480, 154] width 39 height 16
select select "8"
click at [461, 146] on select "Jan Feb Mar Apr May Jun [DATE] Aug Sep Oct Nov Dec" at bounding box center [480, 154] width 39 height 16
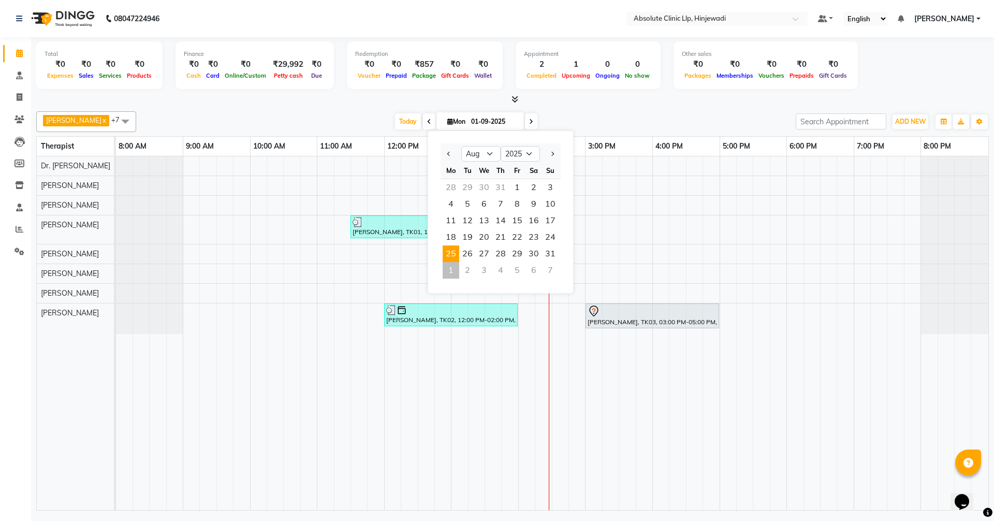
click at [450, 252] on span "25" at bounding box center [451, 253] width 17 height 17
type input "25-08-2025"
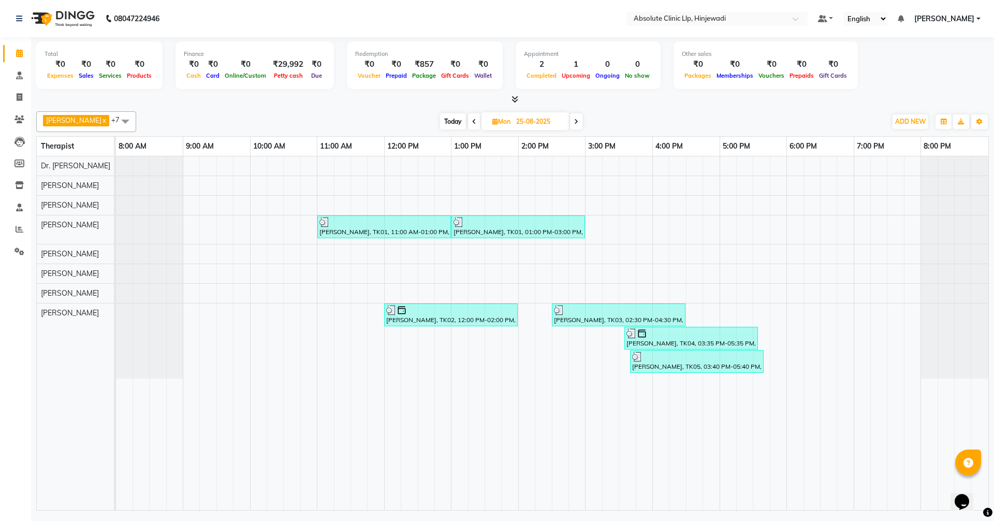
click at [513, 120] on span "Mon" at bounding box center [501, 122] width 23 height 8
select select "8"
select select "2025"
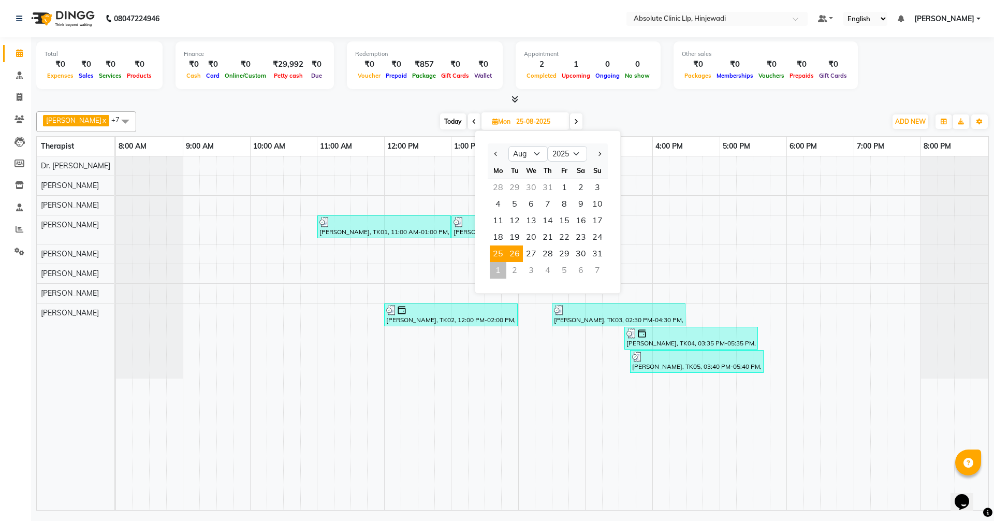
click at [514, 256] on span "26" at bounding box center [514, 253] width 17 height 17
type input "26-08-2025"
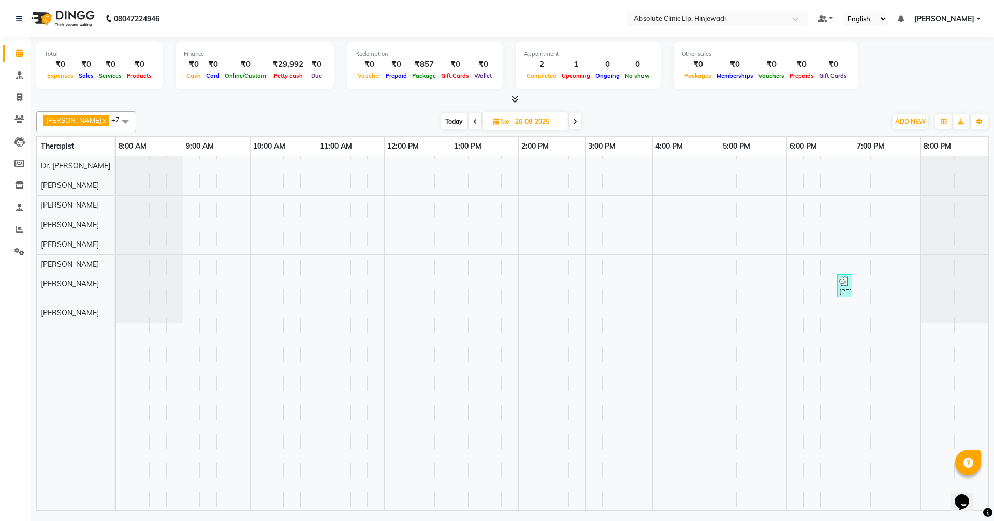
click at [552, 125] on input "26-08-2025" at bounding box center [538, 122] width 52 height 16
select select "8"
select select "2025"
click at [517, 238] on span "19" at bounding box center [513, 237] width 17 height 17
type input "[DATE]"
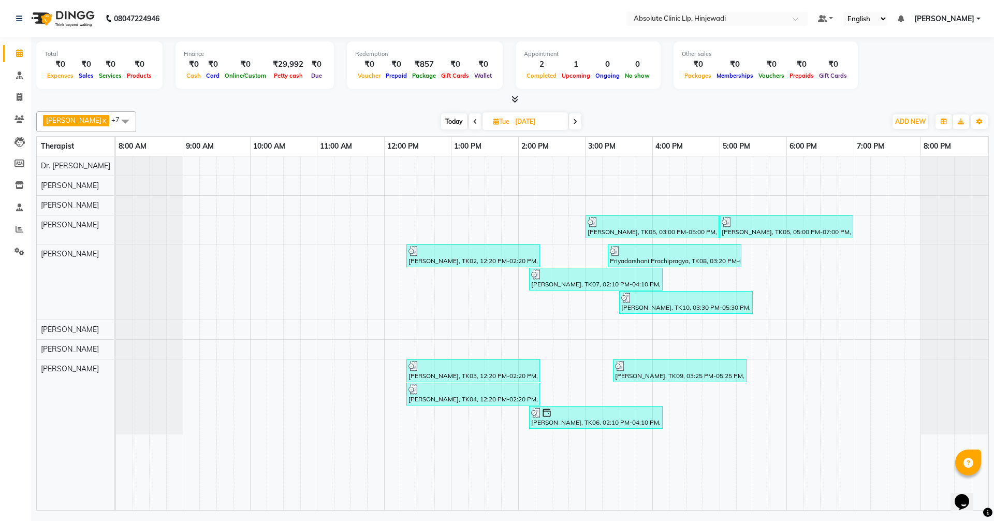
click at [559, 122] on input "[DATE]" at bounding box center [538, 122] width 52 height 16
select select "8"
select select "2025"
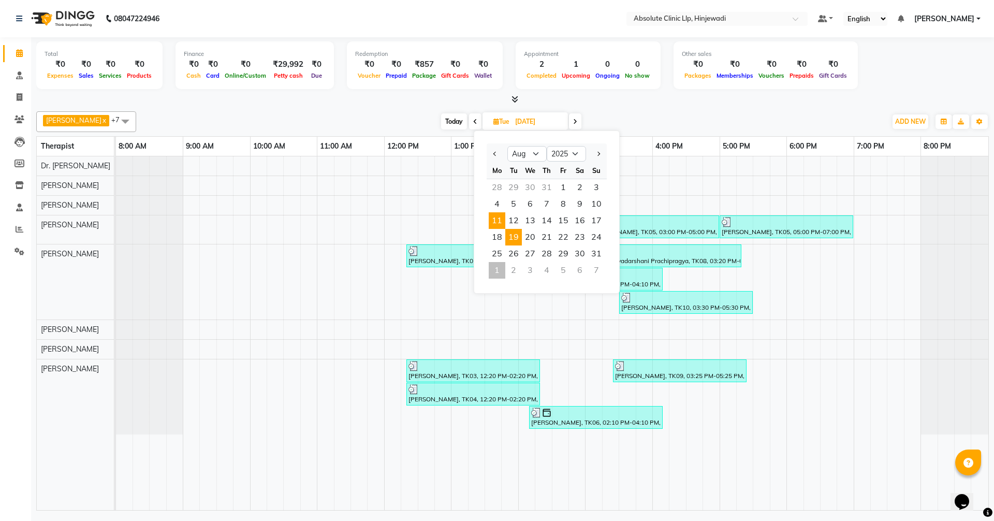
click at [501, 216] on span "11" at bounding box center [497, 220] width 17 height 17
type input "[DATE]"
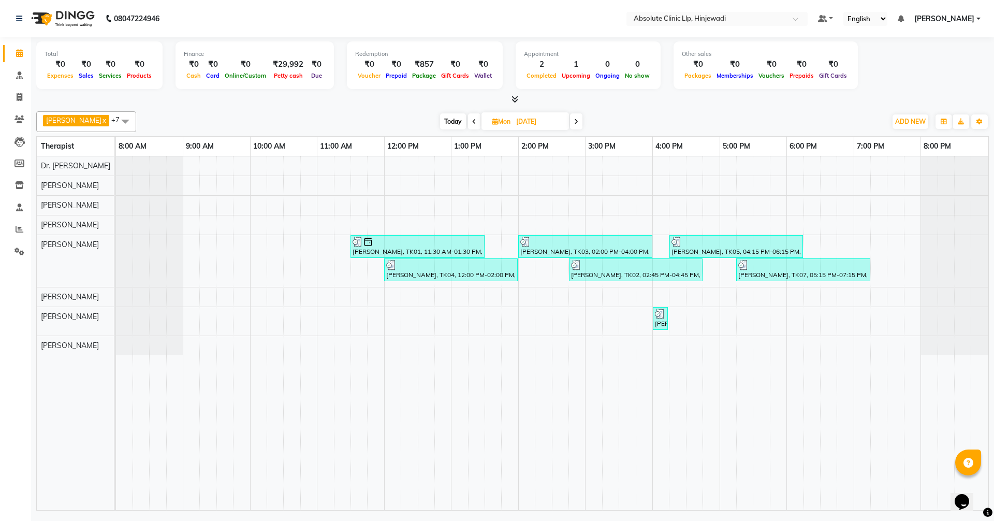
click at [513, 119] on span "Mon" at bounding box center [501, 122] width 23 height 8
select select "8"
select select "2025"
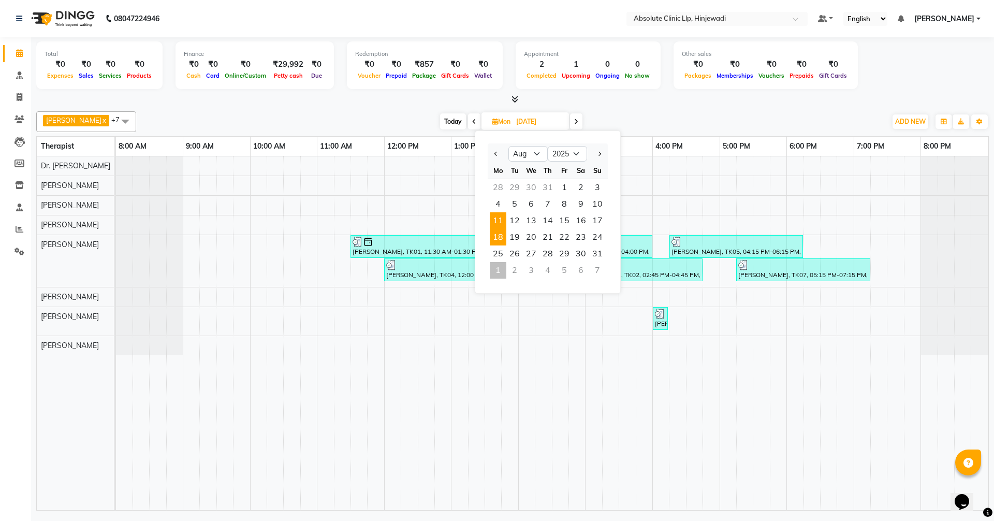
click at [502, 240] on span "18" at bounding box center [498, 237] width 17 height 17
type input "18-08-2025"
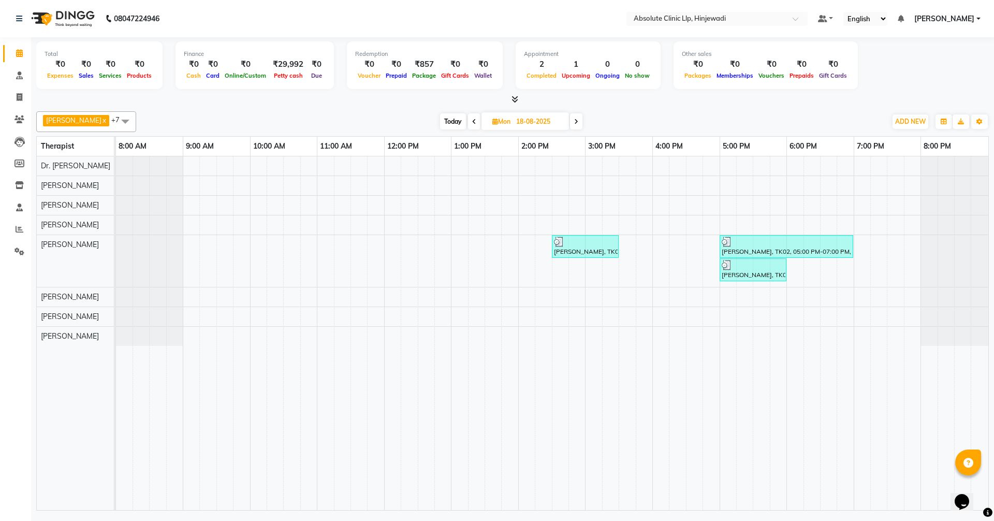
click at [542, 121] on input "18-08-2025" at bounding box center [539, 122] width 52 height 16
select select "8"
select select "2025"
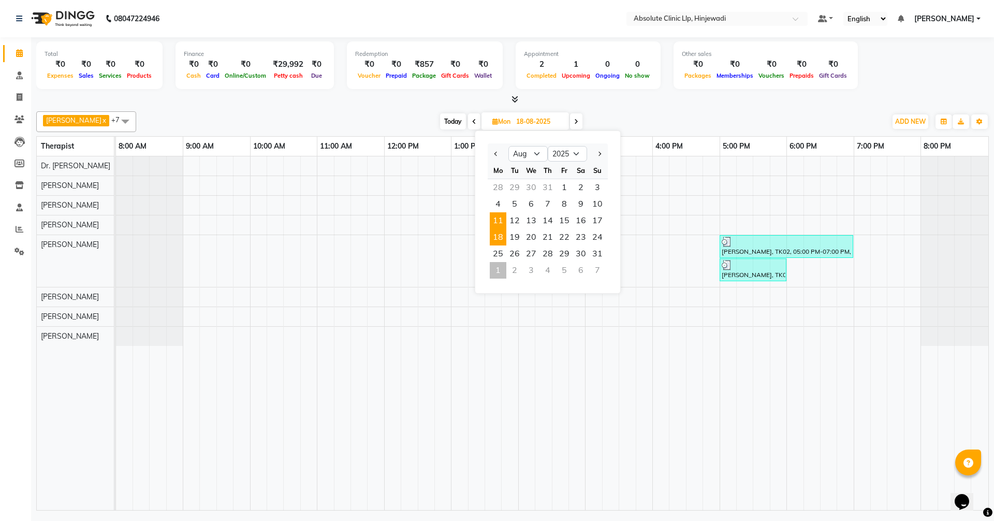
click at [496, 221] on span "11" at bounding box center [498, 220] width 17 height 17
type input "[DATE]"
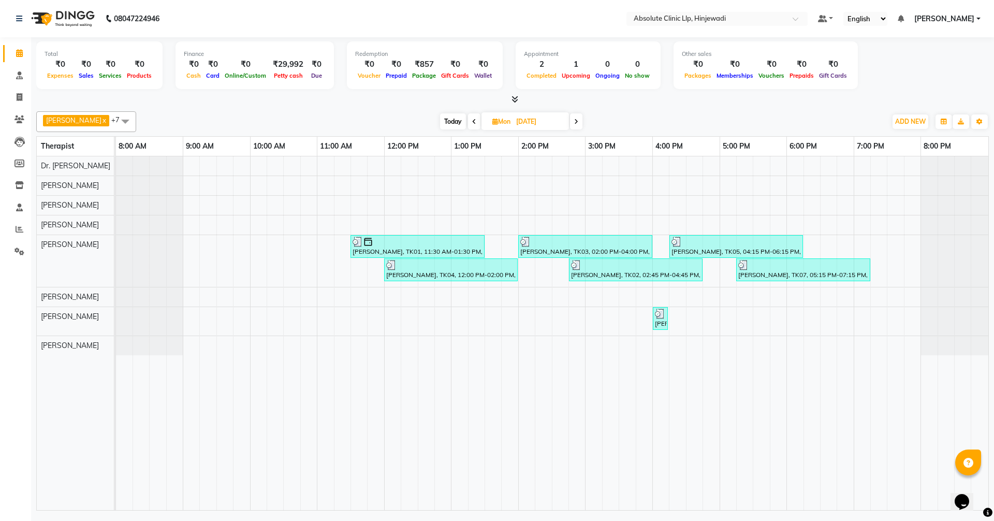
click at [513, 118] on span "Mon" at bounding box center [501, 122] width 23 height 8
select select "8"
select select "2025"
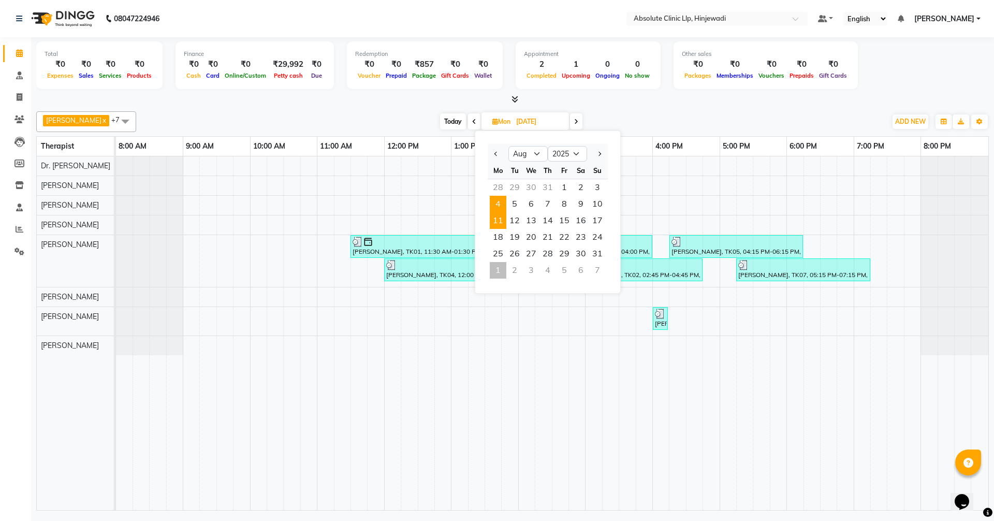
click at [498, 201] on span "4" at bounding box center [498, 204] width 17 height 17
type input "[DATE]"
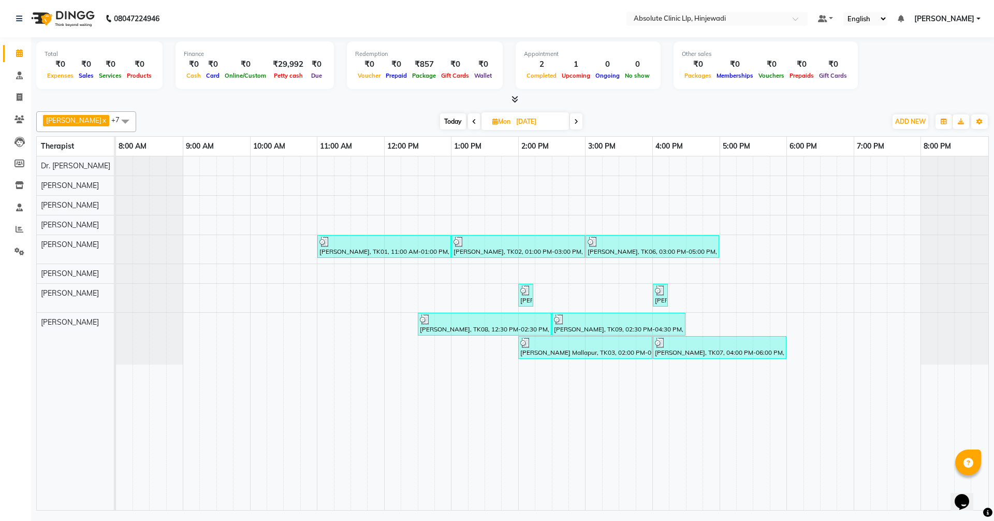
click at [542, 123] on input "[DATE]" at bounding box center [539, 122] width 52 height 16
select select "8"
select select "2025"
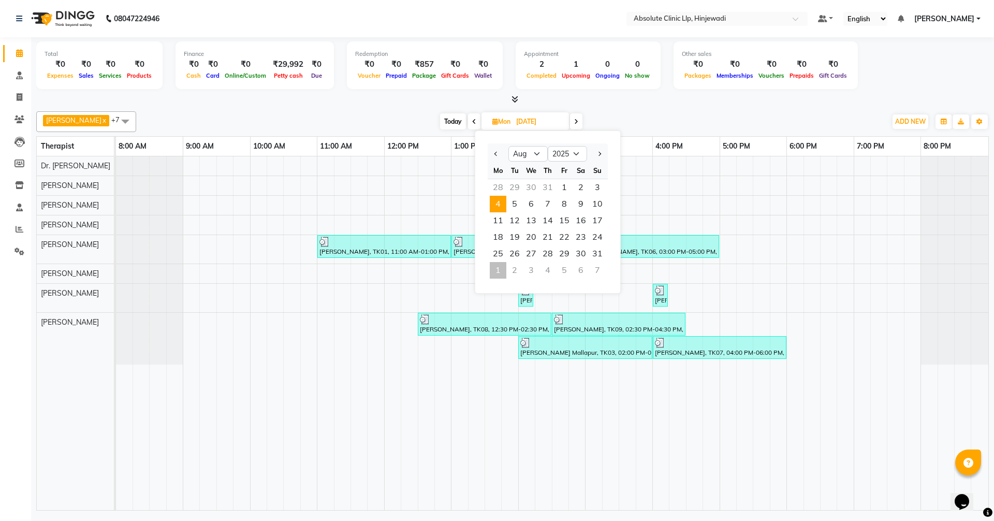
click at [669, 114] on div "[DATE] [DATE] Jan Feb Mar Apr May Jun [DATE] Aug Sep Oct Nov [DATE] 2016 2017 2…" at bounding box center [511, 122] width 740 height 16
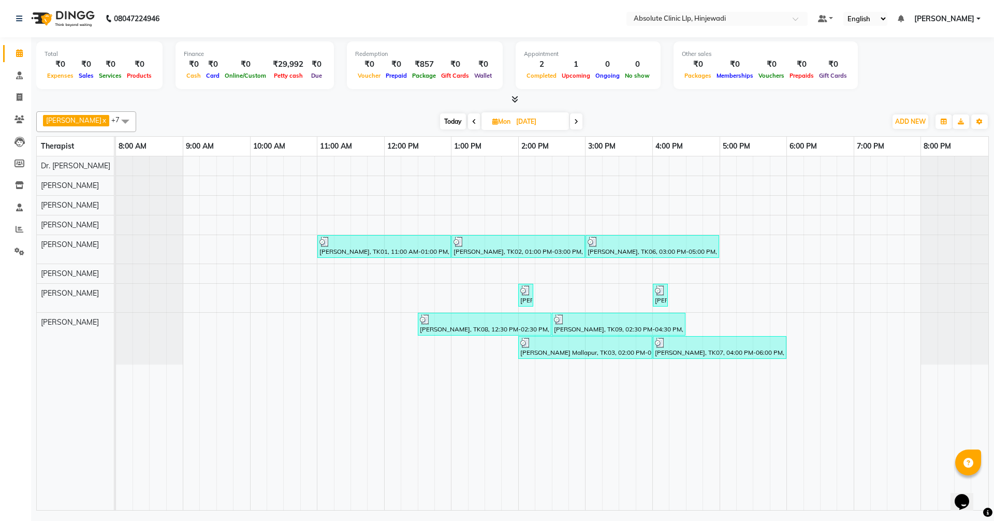
click at [466, 120] on span "Today" at bounding box center [453, 121] width 26 height 16
type input "01-09-2025"
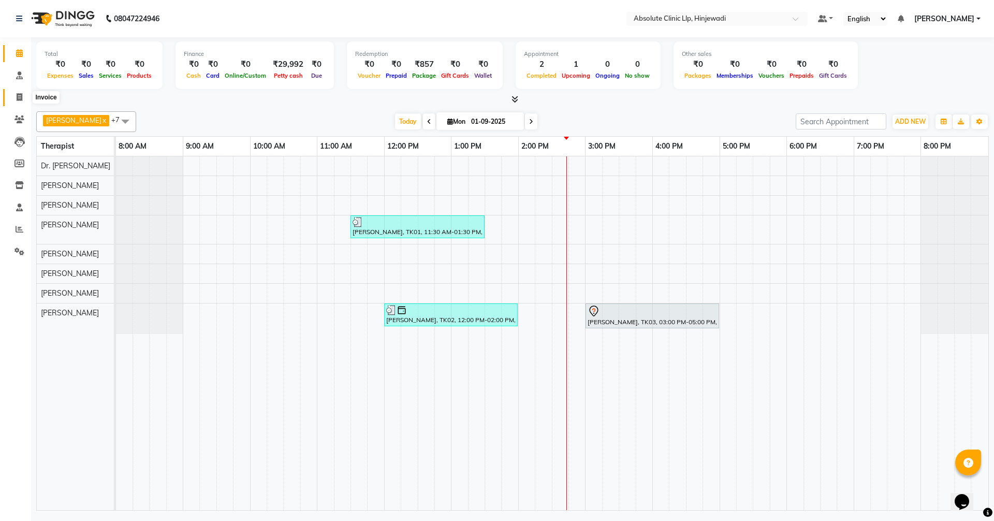
click at [19, 98] on icon at bounding box center [20, 97] width 6 height 8
select select "service"
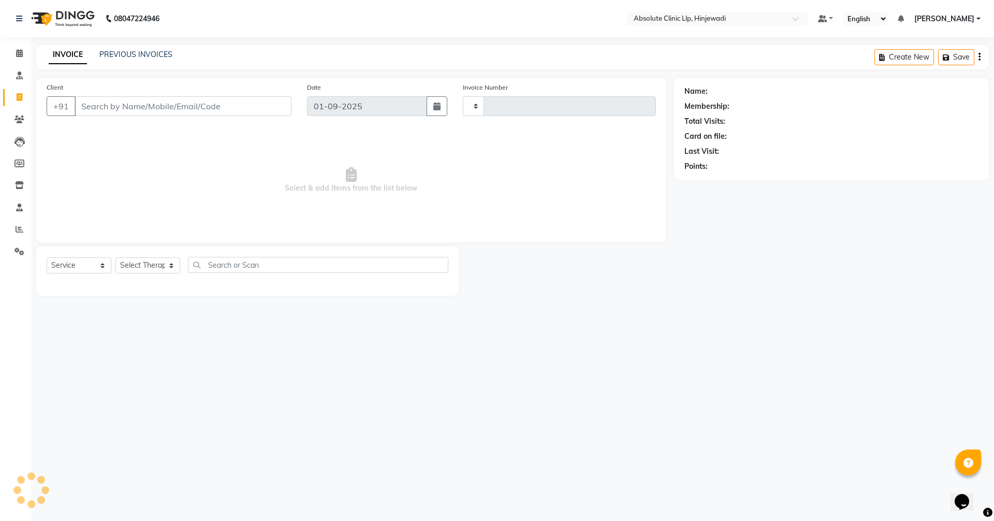
click at [196, 108] on input "Client" at bounding box center [183, 106] width 217 height 20
type input "2135"
select select "5113"
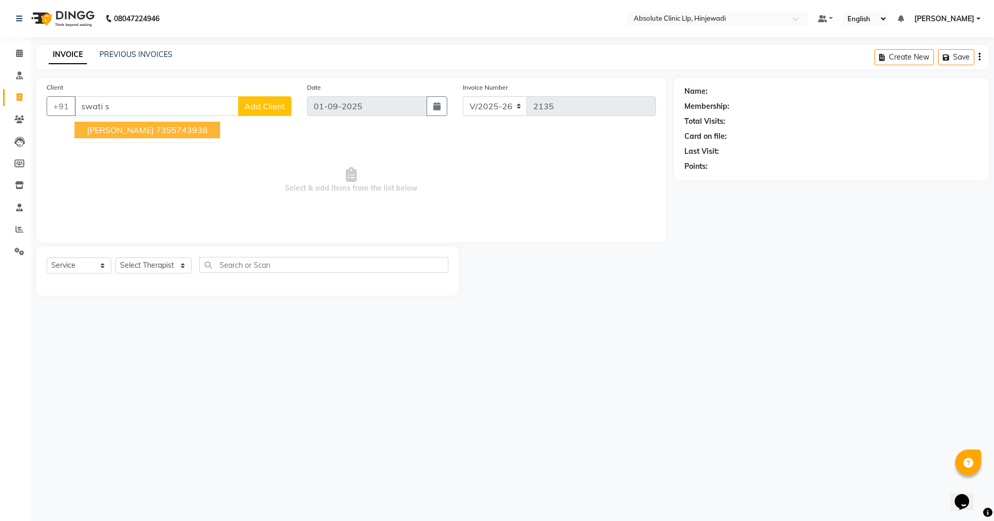
click at [125, 127] on span "[PERSON_NAME]" at bounding box center [120, 130] width 67 height 10
type input "7355743938"
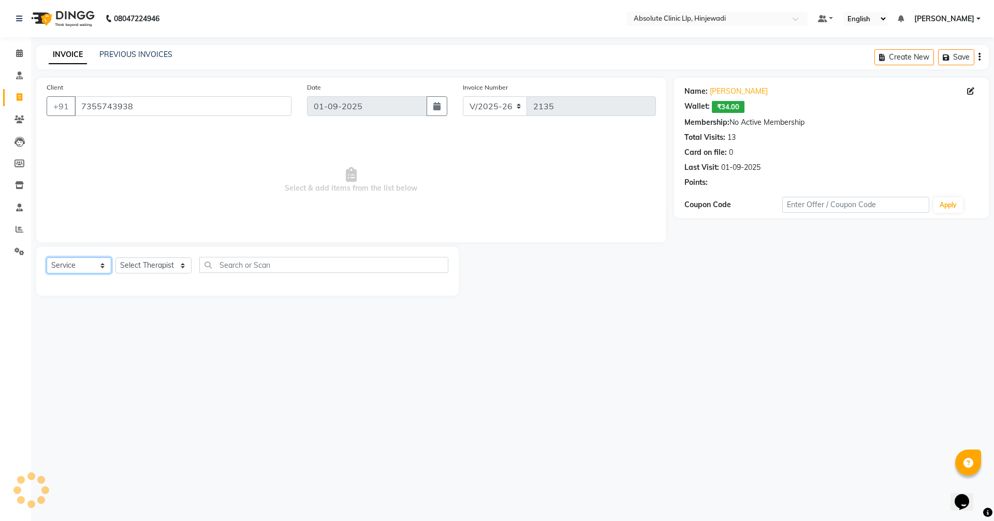
click at [75, 265] on select "Select Service Product Membership Package Voucher Prepaid Gift Card" at bounding box center [79, 265] width 65 height 16
select select "product"
click at [47, 257] on select "Select Service Product Membership Package Voucher Prepaid Gift Card" at bounding box center [79, 265] width 65 height 16
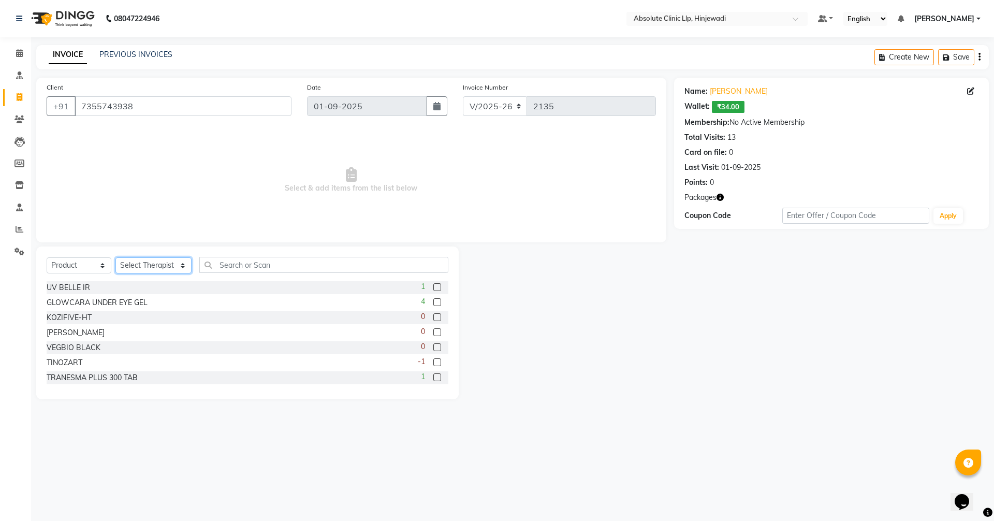
click at [184, 261] on select "Select Therapist [PERSON_NAME] DHANANJAY [PERSON_NAME] Dr. [PERSON_NAME] [PERSO…" at bounding box center [153, 265] width 76 height 16
select select "77023"
click at [115, 257] on select "Select Therapist [PERSON_NAME] DHANANJAY [PERSON_NAME] Dr. [PERSON_NAME] [PERSO…" at bounding box center [153, 265] width 76 height 16
click at [244, 265] on input "text" at bounding box center [323, 265] width 249 height 16
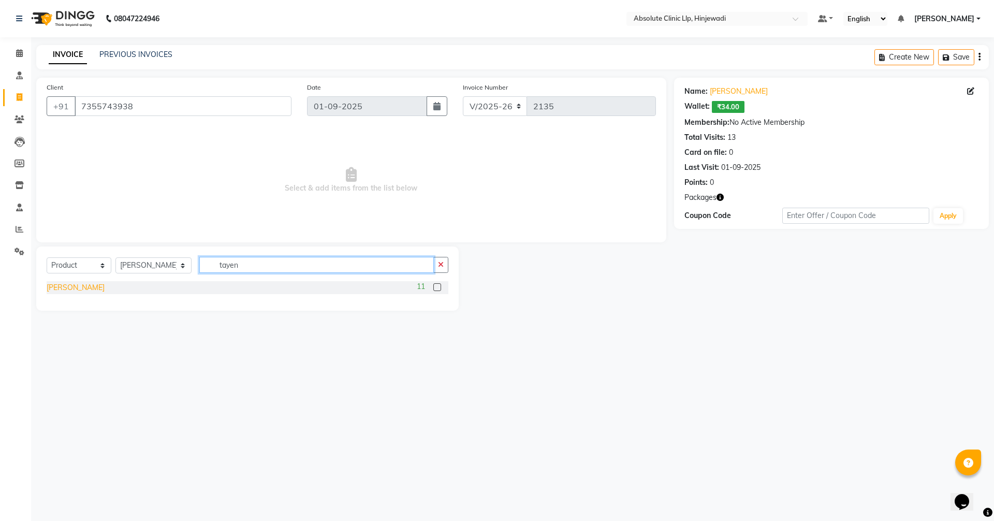
type input "tayen"
click at [93, 288] on div "[PERSON_NAME]" at bounding box center [76, 287] width 58 height 11
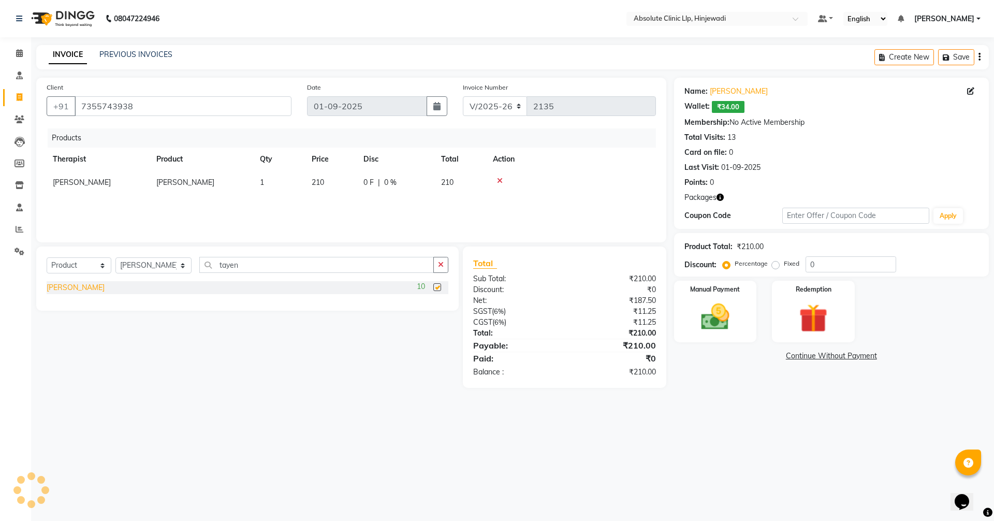
checkbox input "false"
drag, startPoint x: 252, startPoint y: 270, endPoint x: 213, endPoint y: 256, distance: 41.6
click at [213, 256] on div "Select Service Product Membership Package Voucher Prepaid Gift Card Select Ther…" at bounding box center [247, 278] width 422 height 64
type input "reno"
click at [145, 285] on div "RENOVER ADVANCE HAIR TABLET" at bounding box center [107, 287] width 120 height 11
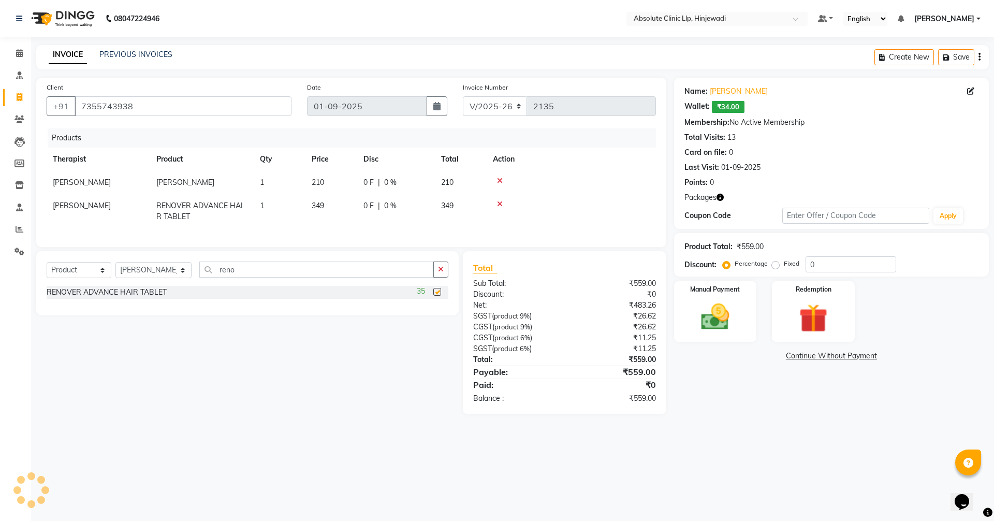
checkbox input "false"
drag, startPoint x: 826, startPoint y: 266, endPoint x: 794, endPoint y: 265, distance: 31.6
click at [794, 265] on div "Percentage Fixed 0" at bounding box center [810, 264] width 171 height 16
click at [852, 234] on div "Product Total: ₹559.00 Discount: Percentage Fixed 0" at bounding box center [831, 254] width 315 height 43
click at [710, 304] on img at bounding box center [715, 317] width 48 height 34
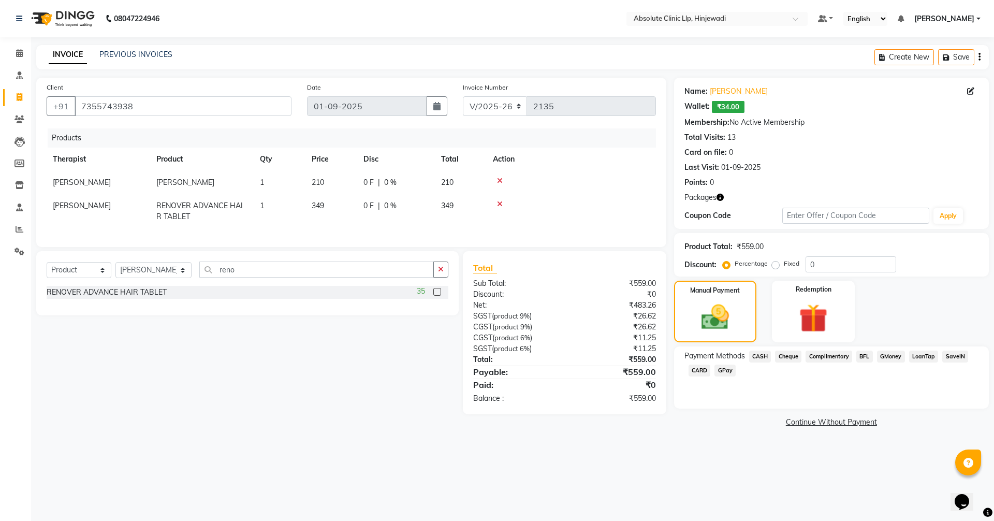
click at [732, 110] on span "₹34.00" at bounding box center [728, 107] width 33 height 12
click at [718, 106] on span "₹34.00" at bounding box center [728, 107] width 33 height 12
click at [712, 104] on span "₹34.00" at bounding box center [728, 107] width 33 height 12
click at [758, 354] on span "CASH" at bounding box center [760, 357] width 22 height 12
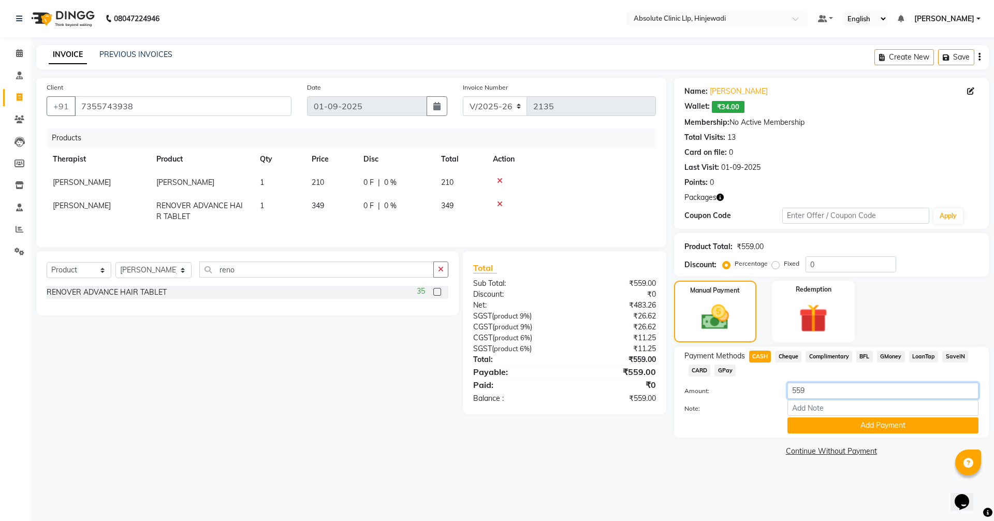
drag, startPoint x: 812, startPoint y: 392, endPoint x: 772, endPoint y: 392, distance: 39.3
click at [772, 392] on div "Amount: 559" at bounding box center [832, 392] width 310 height 18
type input "34"
click at [891, 427] on button "Add Payment" at bounding box center [882, 425] width 191 height 16
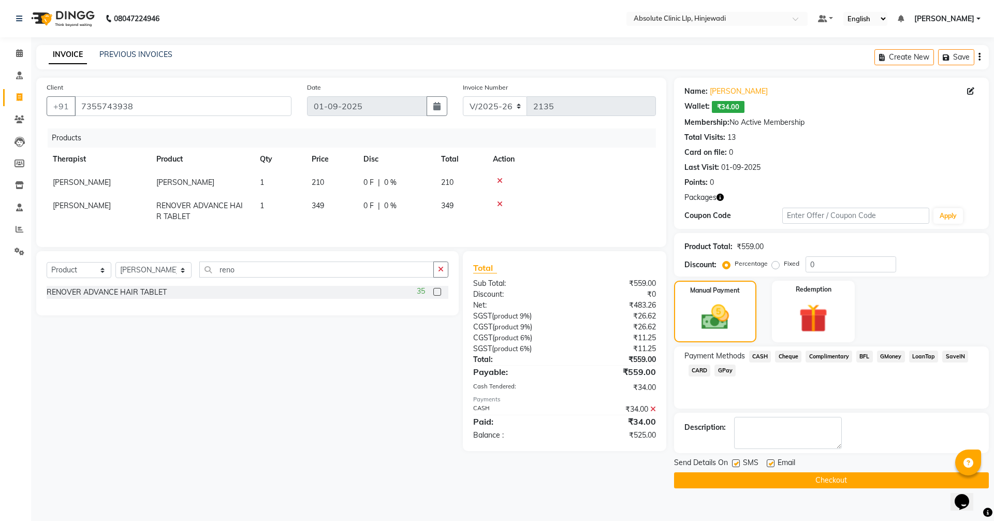
click at [653, 413] on icon at bounding box center [653, 408] width 6 height 7
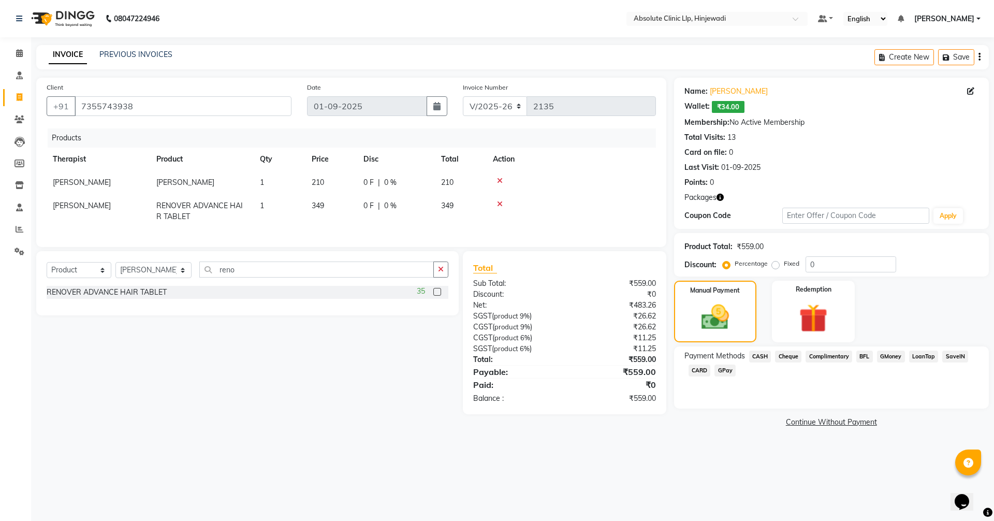
click at [784, 264] on label "Fixed" at bounding box center [792, 263] width 16 height 9
click at [778, 264] on input "Fixed" at bounding box center [777, 263] width 7 height 7
radio input "true"
drag, startPoint x: 815, startPoint y: 267, endPoint x: 799, endPoint y: 265, distance: 16.2
click at [799, 265] on div "Percentage Fixed 0" at bounding box center [810, 264] width 171 height 16
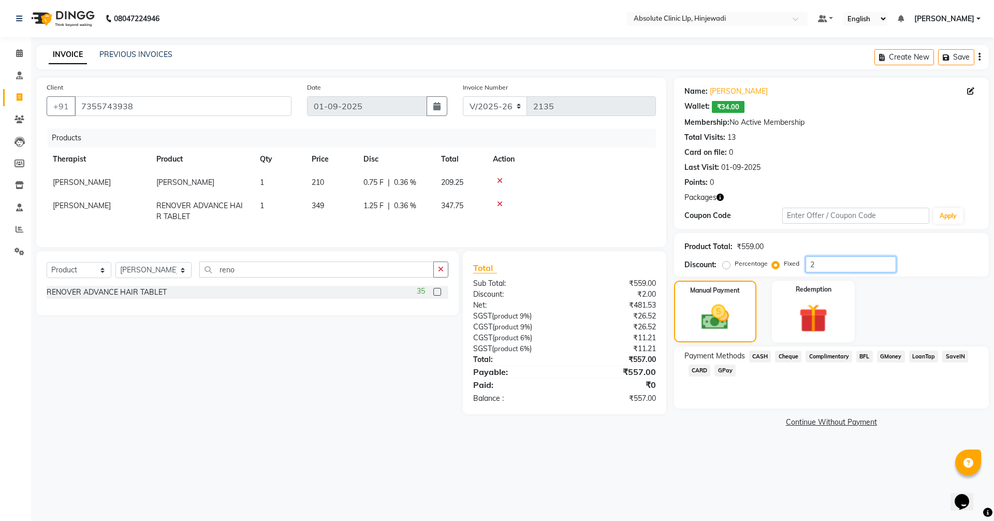
type input "2"
click at [933, 288] on div "Manual Payment Redemption" at bounding box center [831, 312] width 330 height 62
click at [726, 371] on span "GPay" at bounding box center [724, 370] width 21 height 12
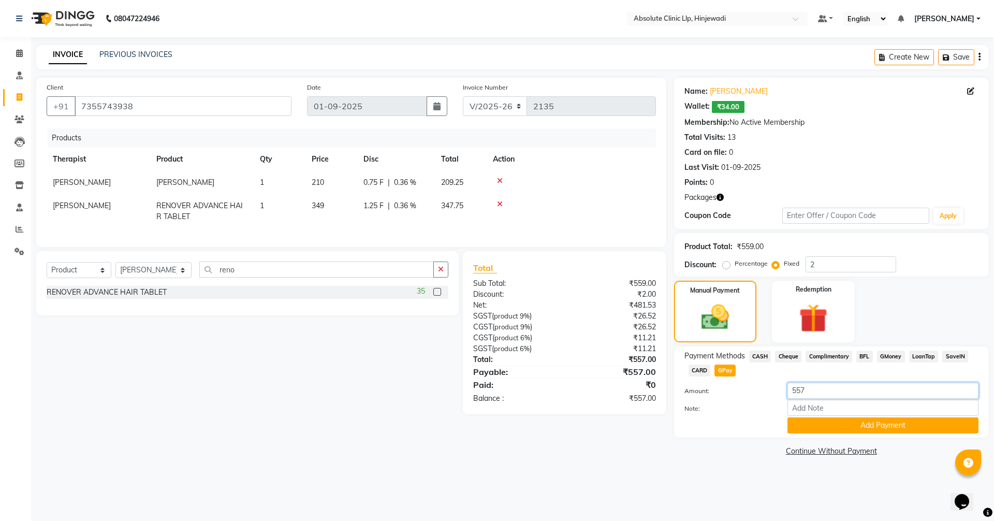
drag, startPoint x: 848, startPoint y: 397, endPoint x: 714, endPoint y: 383, distance: 134.3
click at [714, 383] on div "Amount: 557" at bounding box center [832, 392] width 310 height 18
type input "2"
type input "523"
click at [869, 425] on button "Add Payment" at bounding box center [882, 425] width 191 height 16
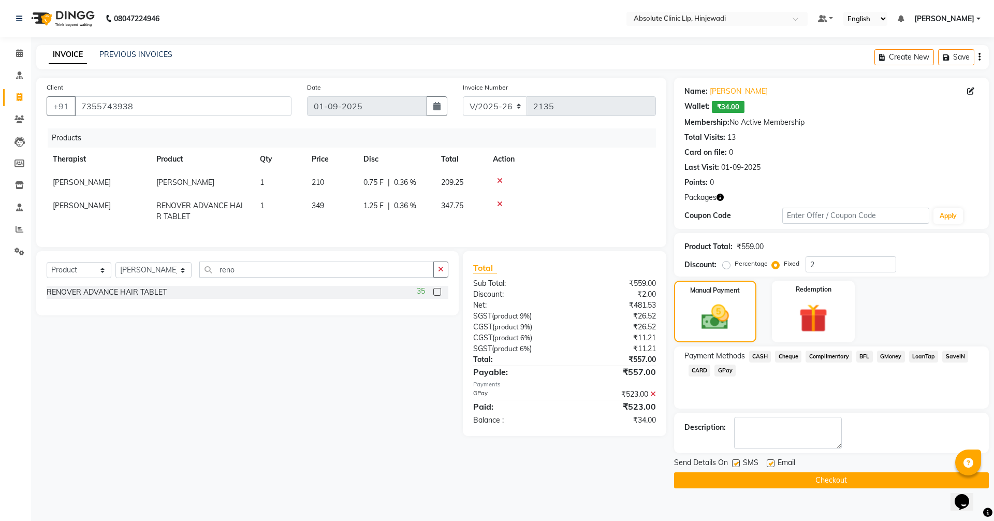
click at [794, 474] on button "Checkout" at bounding box center [831, 480] width 315 height 16
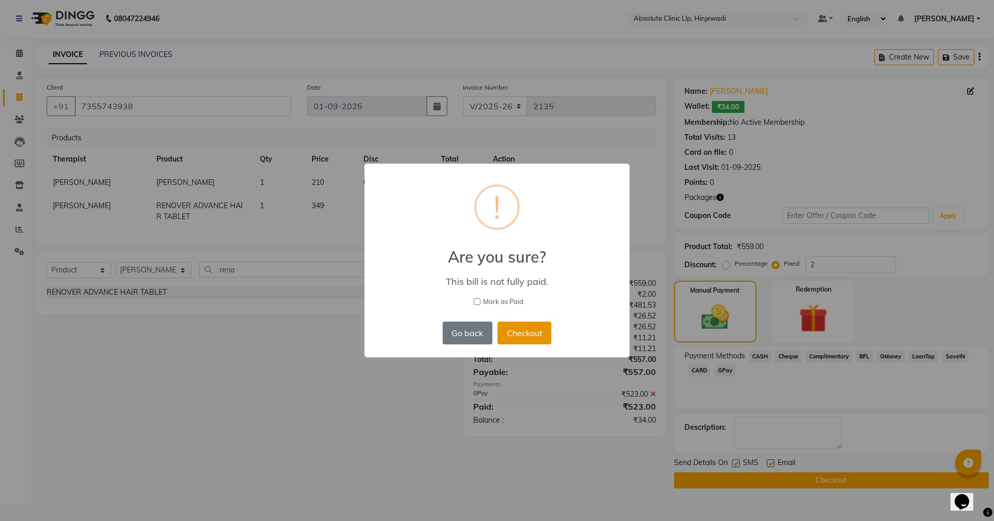
click at [523, 332] on button "Checkout" at bounding box center [525, 333] width 54 height 23
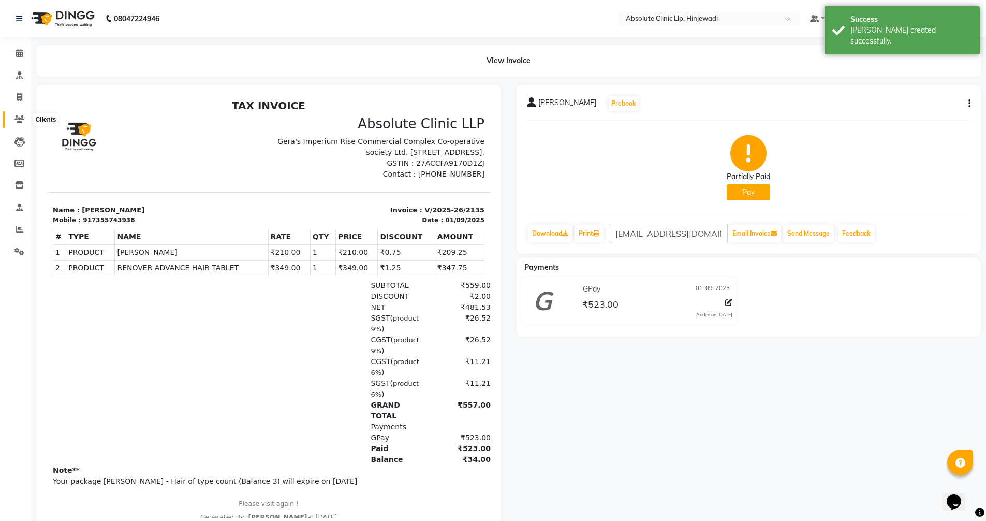
click at [23, 116] on icon at bounding box center [19, 119] width 10 height 8
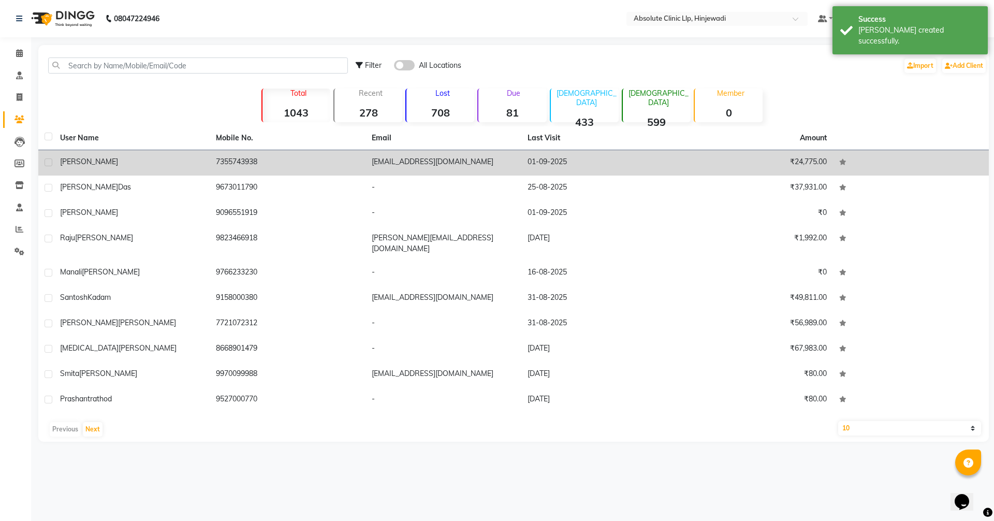
click at [89, 161] on span "[PERSON_NAME]" at bounding box center [89, 161] width 58 height 9
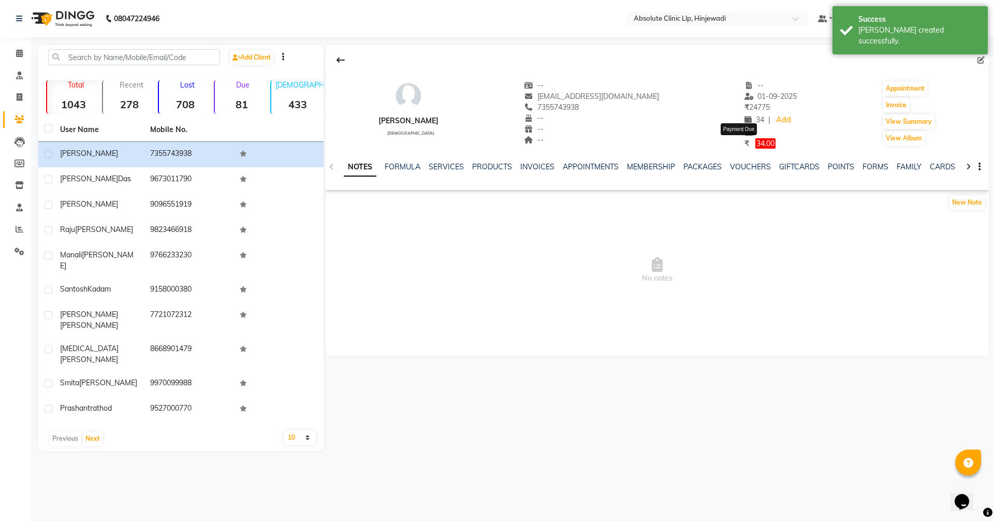
click at [755, 140] on span "34.00" at bounding box center [765, 143] width 20 height 10
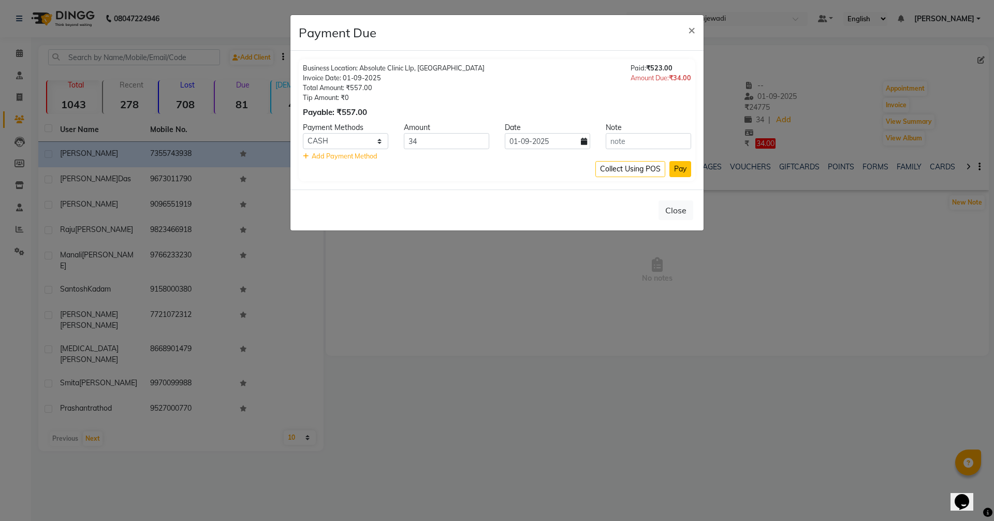
click at [677, 167] on button "Pay" at bounding box center [680, 169] width 22 height 16
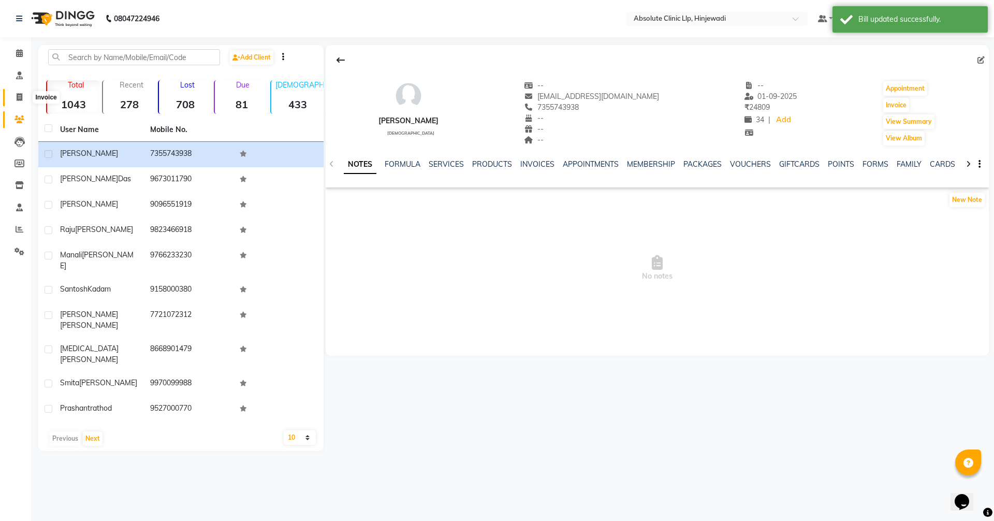
click at [18, 96] on icon at bounding box center [20, 97] width 6 height 8
select select "service"
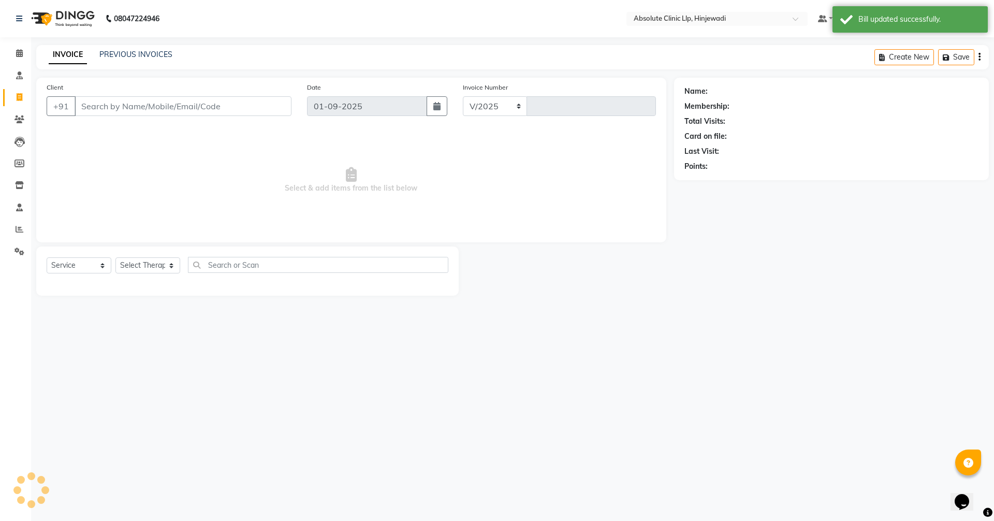
select select "5113"
type input "2136"
click at [144, 56] on link "PREVIOUS INVOICES" at bounding box center [135, 54] width 73 height 9
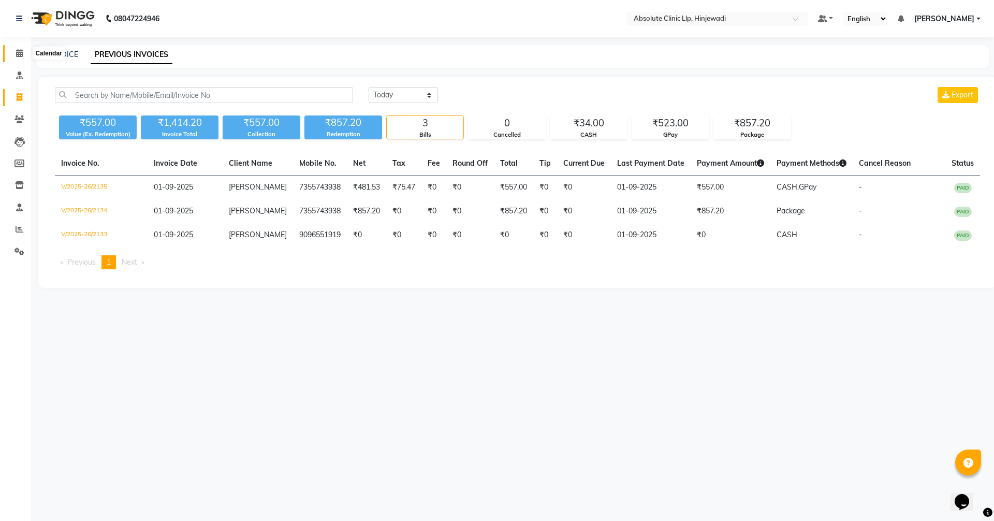
drag, startPoint x: 14, startPoint y: 53, endPoint x: 665, endPoint y: 36, distance: 650.5
click at [14, 53] on span at bounding box center [19, 54] width 18 height 12
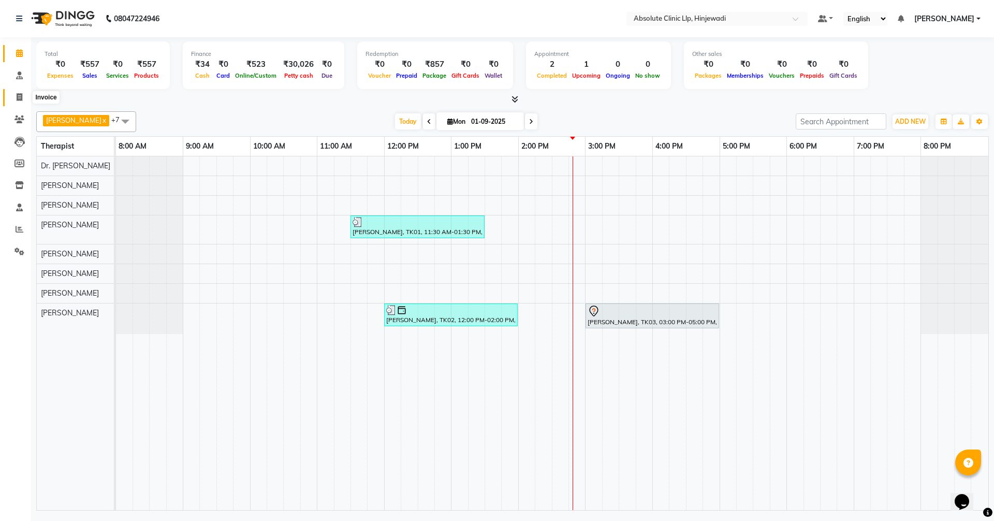
click at [19, 94] on icon at bounding box center [20, 97] width 6 height 8
select select "5113"
select select "service"
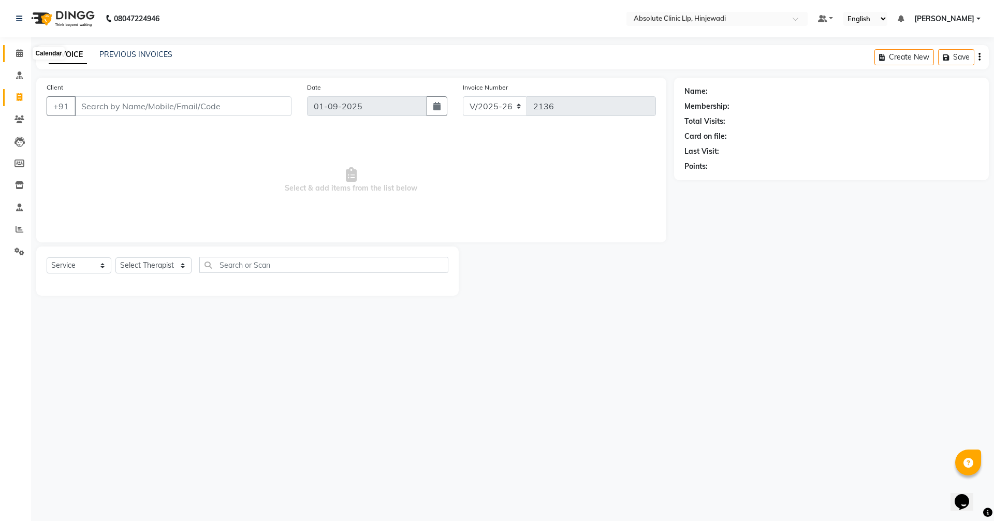
click at [19, 54] on icon at bounding box center [19, 53] width 7 height 8
